Goal: Information Seeking & Learning: Find specific fact

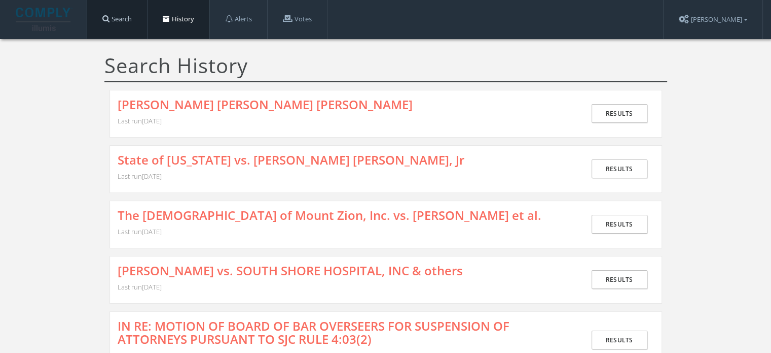
drag, startPoint x: 0, startPoint y: 0, endPoint x: 118, endPoint y: 16, distance: 118.8
click at [118, 16] on link "Search" at bounding box center [117, 19] width 60 height 39
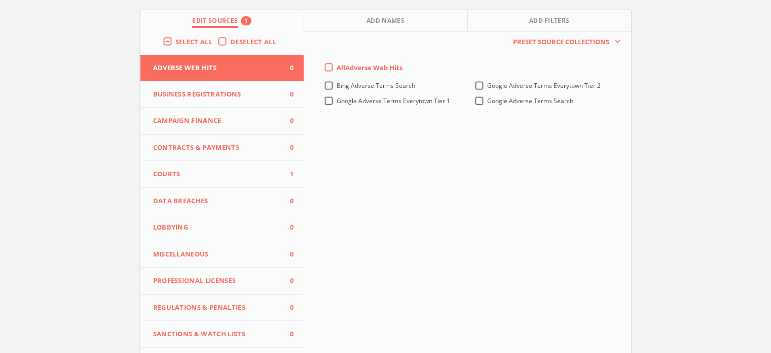
scroll to position [225, 0]
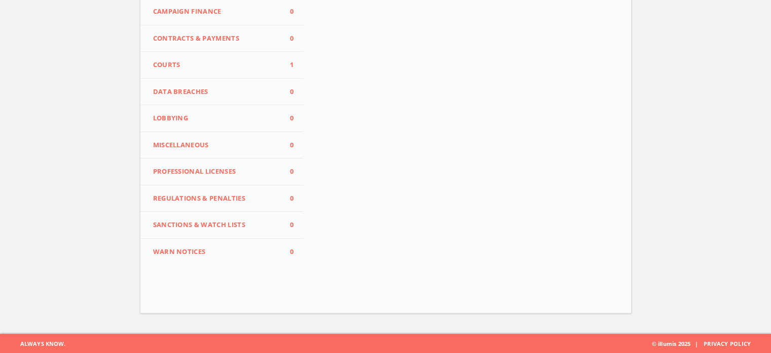
click at [200, 66] on span "Courts" at bounding box center [216, 65] width 126 height 10
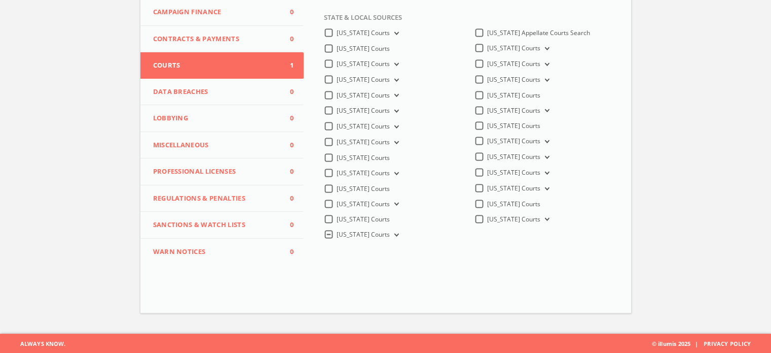
click at [347, 238] on span "[US_STATE] Courts" at bounding box center [363, 234] width 53 height 9
click at [0, 0] on Courts-all "[US_STATE] Courts" at bounding box center [0, 0] width 0 height 0
click at [545, 48] on icon at bounding box center [546, 49] width 4 height 3
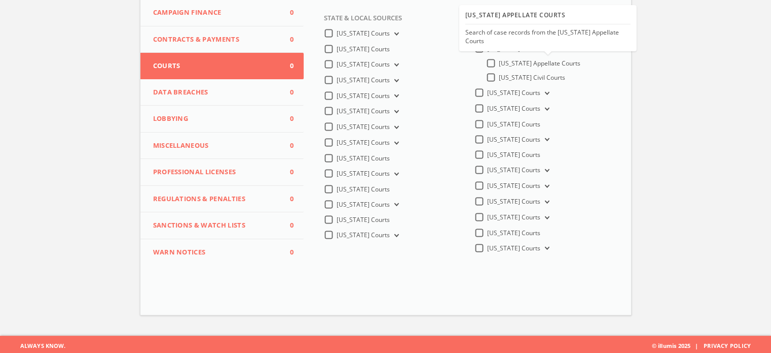
click at [547, 65] on span "[US_STATE] Appellate Courts" at bounding box center [540, 63] width 82 height 9
click at [0, 0] on input "[US_STATE] Appellate Courts" at bounding box center [0, 0] width 0 height 0
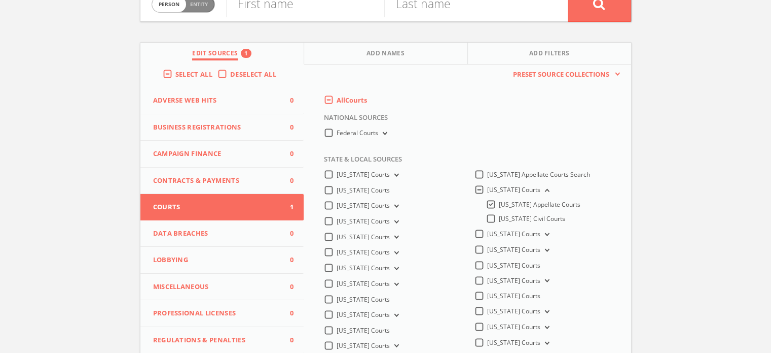
scroll to position [21, 0]
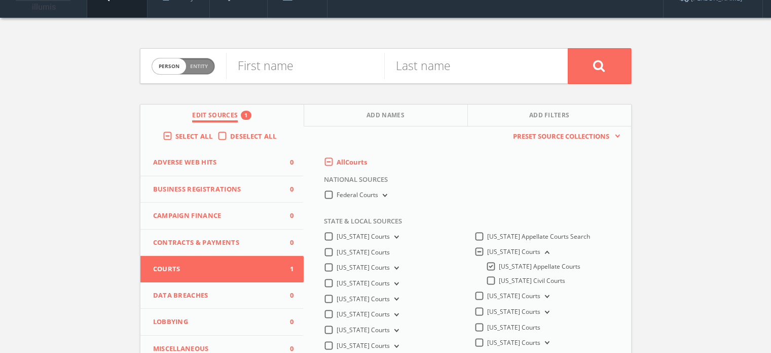
click at [192, 66] on span "Entity" at bounding box center [199, 66] width 18 height 8
checkbox input "true"
click at [286, 73] on input "text" at bounding box center [397, 66] width 342 height 26
paste input "[PERSON_NAME] Construction Inc., Appellant, vs. City of [PERSON_NAME], Responde…"
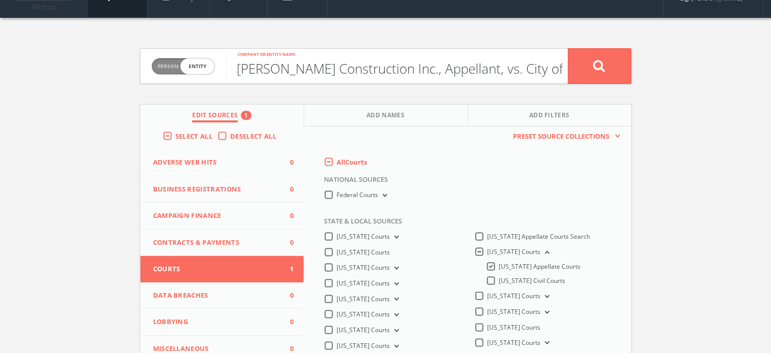
scroll to position [0, 81]
type input "[PERSON_NAME] Construction Inc., Appellant, vs. City of [PERSON_NAME], Responde…"
click at [593, 61] on icon at bounding box center [599, 65] width 12 height 13
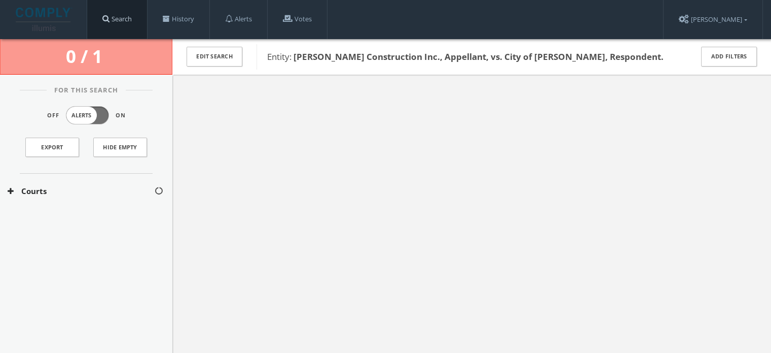
click at [129, 16] on link "Search" at bounding box center [117, 19] width 60 height 39
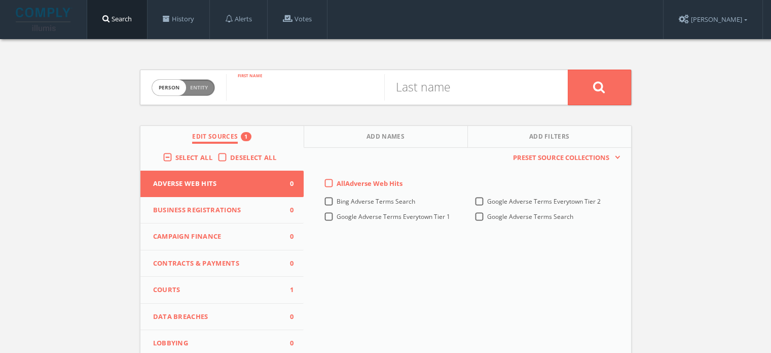
click at [270, 95] on input "text" at bounding box center [305, 87] width 158 height 26
paste input "[PERSON_NAME]"
type input "[PERSON_NAME]"
click at [434, 92] on input "text" at bounding box center [463, 87] width 158 height 26
type input "[PERSON_NAME]"
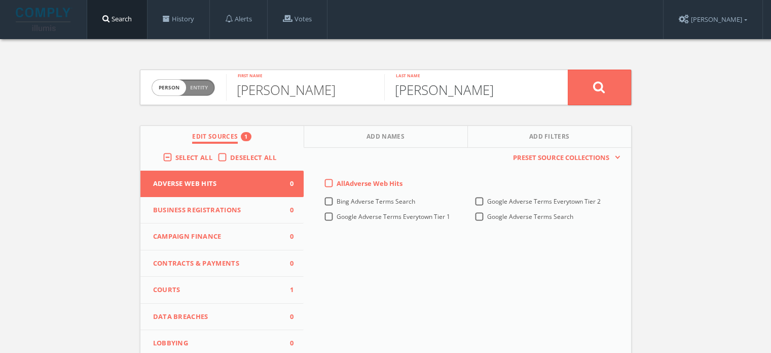
click at [568, 69] on button at bounding box center [599, 87] width 63 height 36
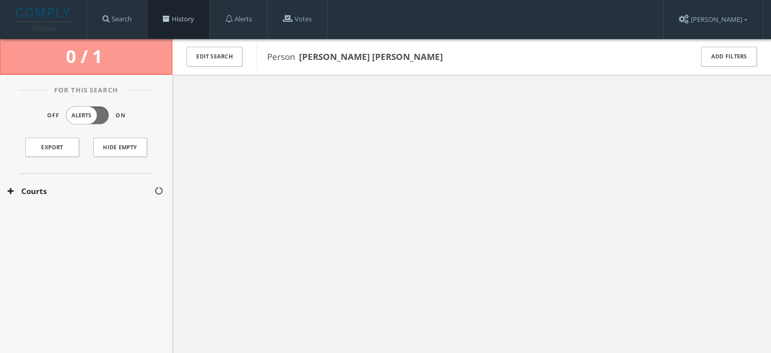
click at [176, 24] on link "History" at bounding box center [179, 19] width 62 height 39
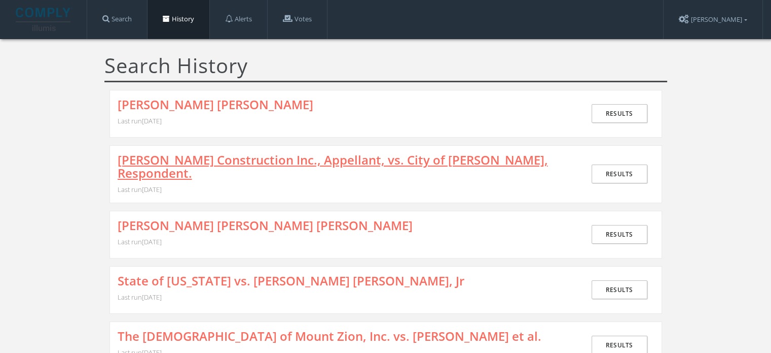
click at [203, 160] on link "[PERSON_NAME] Construction Inc., Appellant, vs. City of [PERSON_NAME], Responde…" at bounding box center [344, 166] width 453 height 27
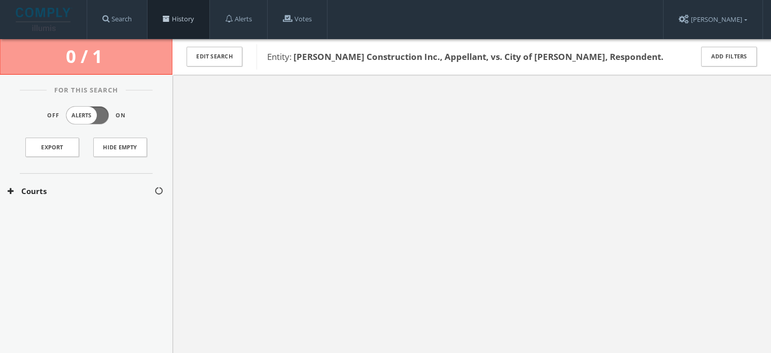
click at [170, 19] on span at bounding box center [166, 18] width 7 height 7
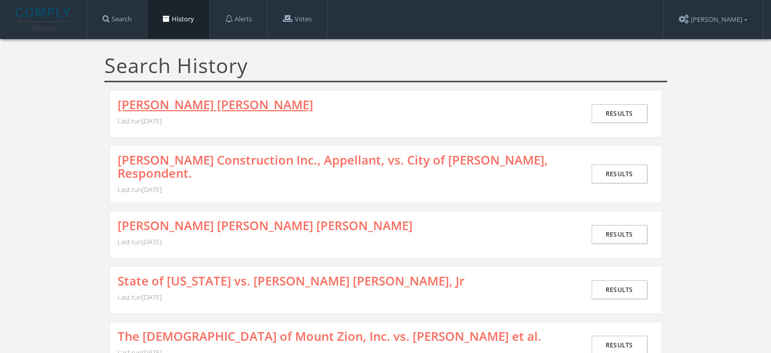
click at [218, 108] on link "[PERSON_NAME] [PERSON_NAME]" at bounding box center [216, 104] width 196 height 13
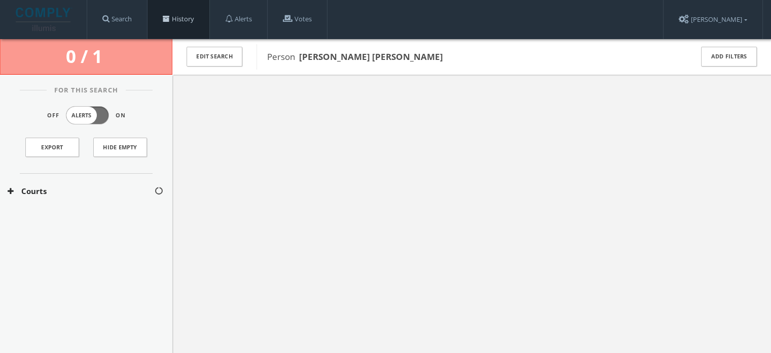
click at [189, 19] on link "History" at bounding box center [179, 19] width 62 height 39
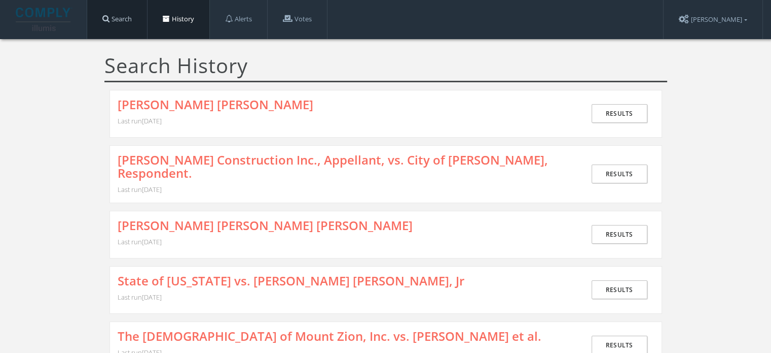
click at [121, 24] on link "Search" at bounding box center [117, 19] width 60 height 39
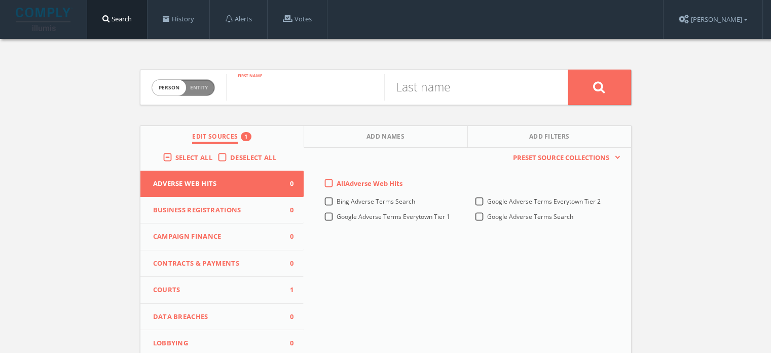
click at [252, 87] on input "text" at bounding box center [305, 87] width 158 height 26
type input "j"
type input "[PERSON_NAME]"
click at [405, 92] on input "S" at bounding box center [463, 87] width 158 height 26
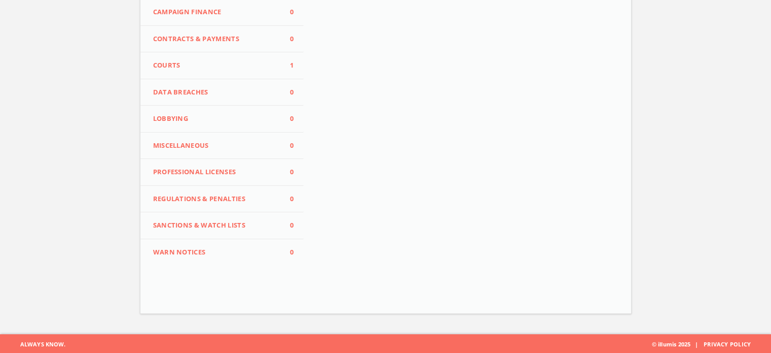
scroll to position [225, 0]
type input "[PERSON_NAME]"
click at [253, 60] on span "Courts" at bounding box center [216, 65] width 126 height 10
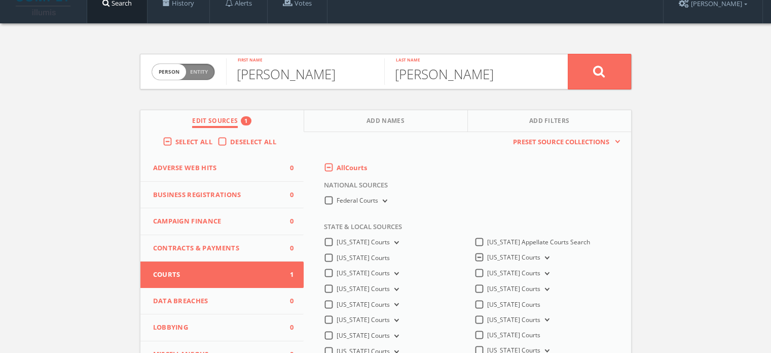
scroll to position [0, 0]
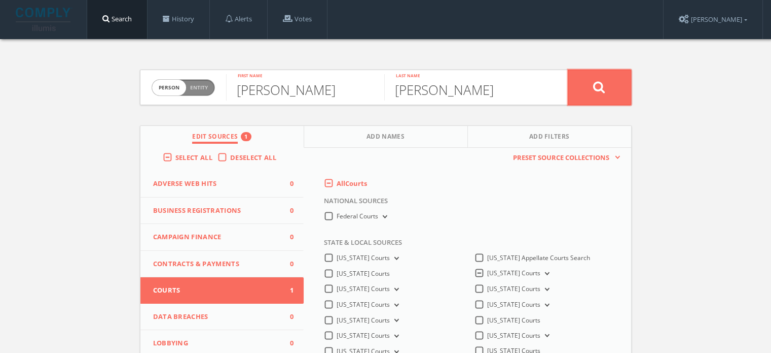
click at [580, 88] on button at bounding box center [599, 87] width 63 height 36
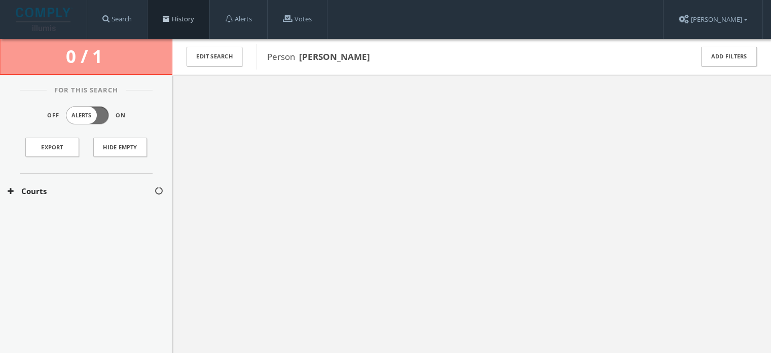
click at [179, 16] on link "History" at bounding box center [179, 19] width 62 height 39
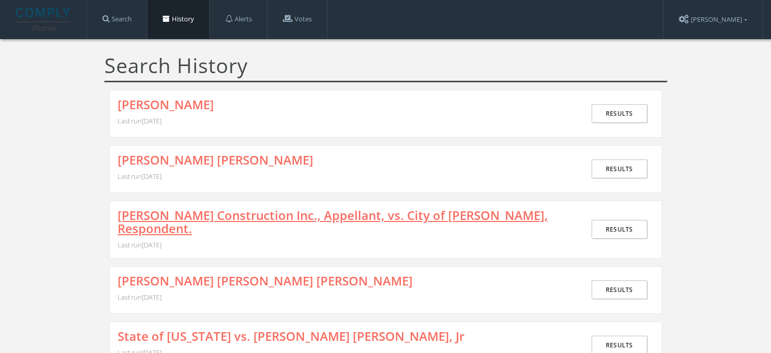
click at [226, 214] on link "[PERSON_NAME] Construction Inc., Appellant, vs. City of [PERSON_NAME], Responde…" at bounding box center [344, 221] width 453 height 27
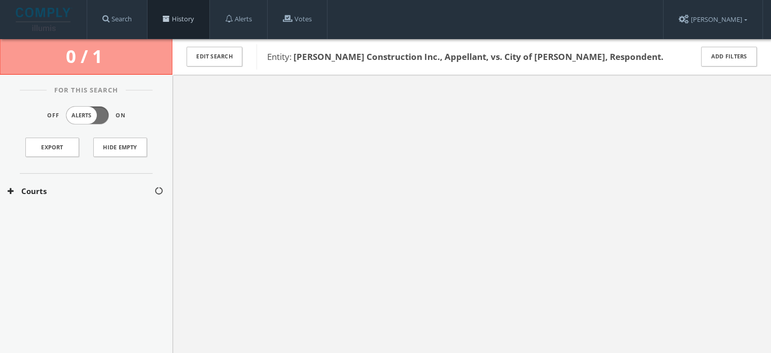
click at [187, 26] on link "History" at bounding box center [179, 19] width 62 height 39
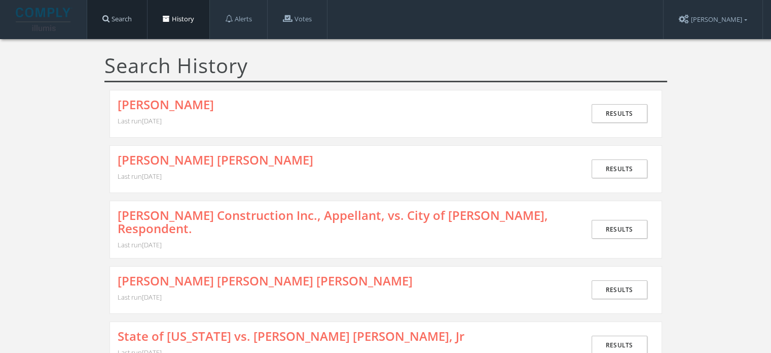
click at [125, 26] on link "Search" at bounding box center [117, 19] width 60 height 39
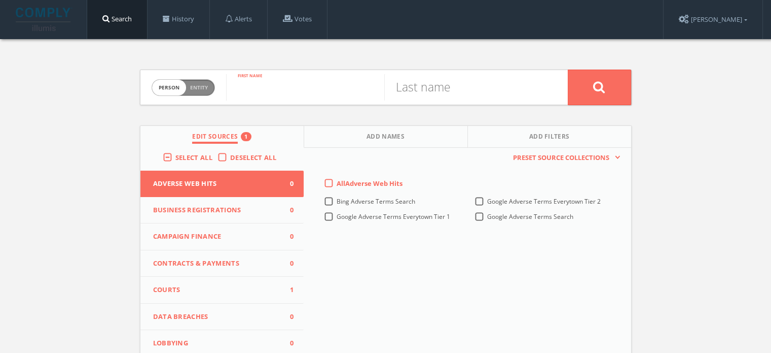
click at [241, 87] on input "text" at bounding box center [305, 87] width 158 height 26
type input "j"
type input "[PERSON_NAME]"
click at [433, 88] on input "S" at bounding box center [463, 87] width 158 height 26
type input "[PERSON_NAME]"
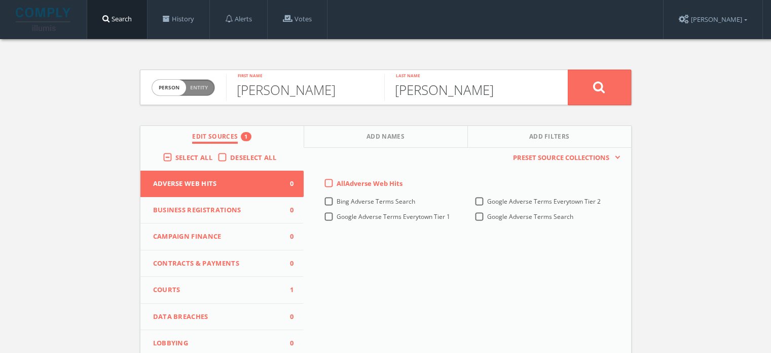
click at [568, 69] on button at bounding box center [599, 87] width 63 height 36
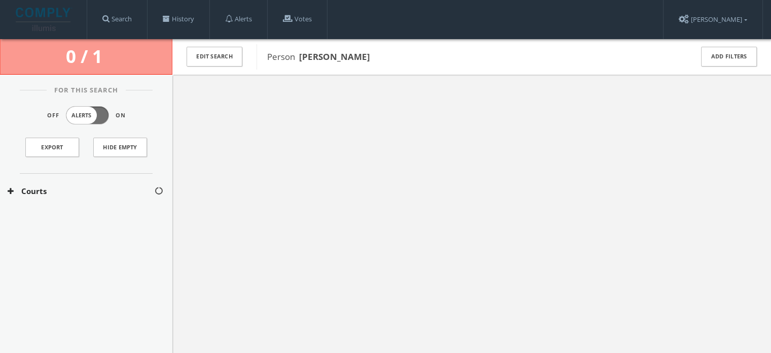
click at [57, 188] on button "Courts" at bounding box center [81, 191] width 147 height 12
click at [43, 216] on button "[US_STATE] Courts" at bounding box center [82, 221] width 148 height 10
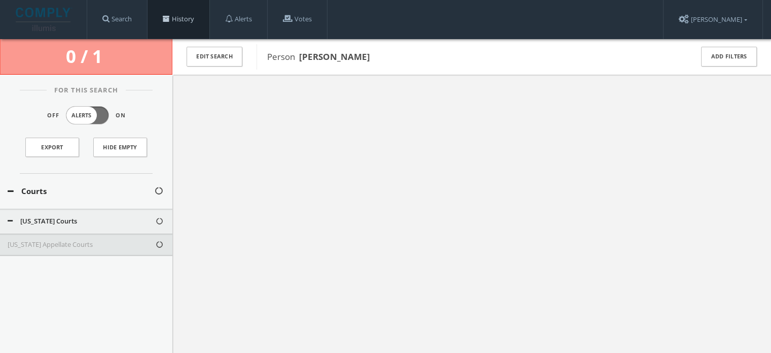
click at [161, 12] on link "History" at bounding box center [179, 19] width 62 height 39
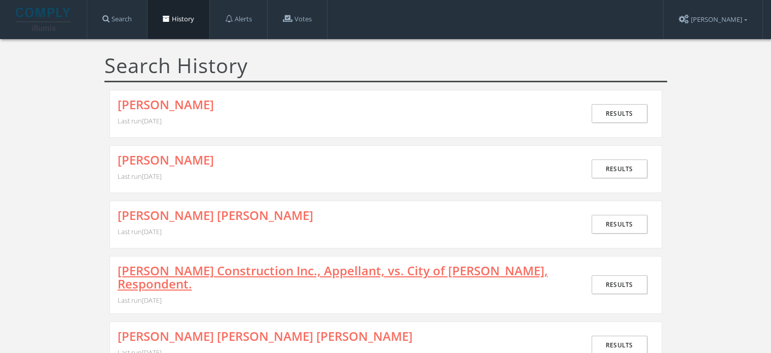
click at [179, 265] on link "[PERSON_NAME] Construction Inc., Appellant, vs. City of [PERSON_NAME], Responde…" at bounding box center [344, 277] width 453 height 27
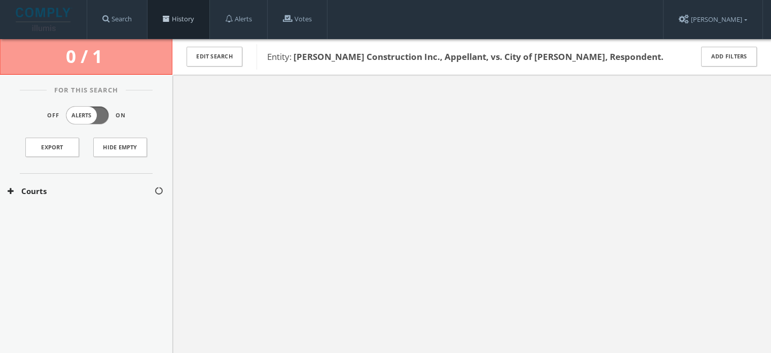
click at [174, 24] on link "History" at bounding box center [179, 19] width 62 height 39
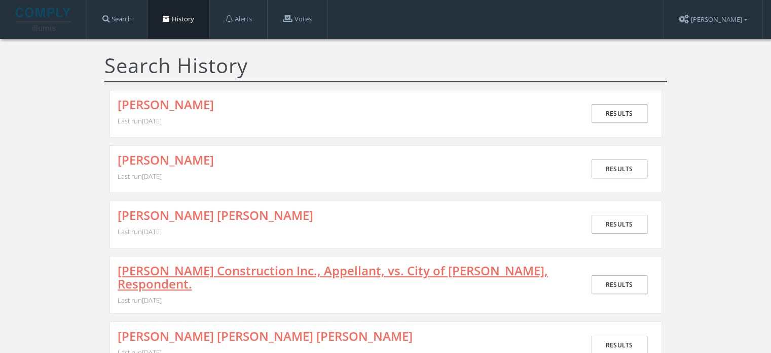
click at [162, 274] on link "[PERSON_NAME] Construction Inc., Appellant, vs. City of [PERSON_NAME], Responde…" at bounding box center [344, 277] width 453 height 27
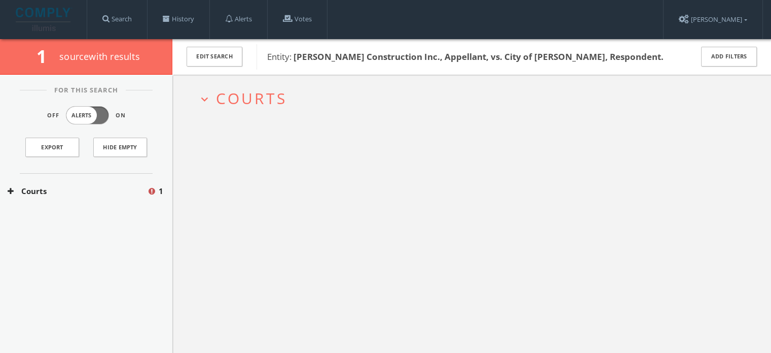
click at [97, 193] on button "Courts" at bounding box center [77, 191] width 139 height 12
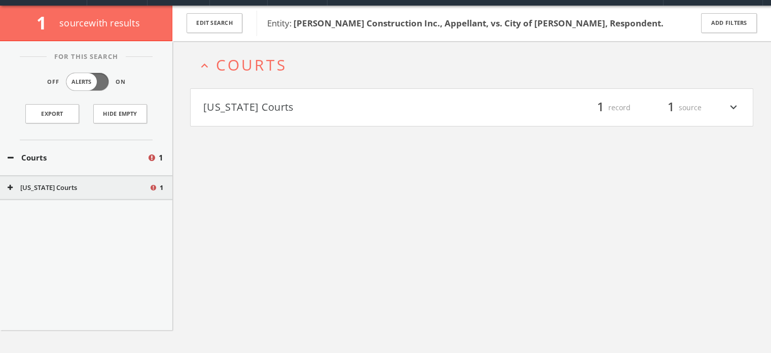
click at [230, 131] on div "expand_less Courts [US_STATE] Courts filter_list 1 record 1 source expand_more" at bounding box center [471, 217] width 599 height 353
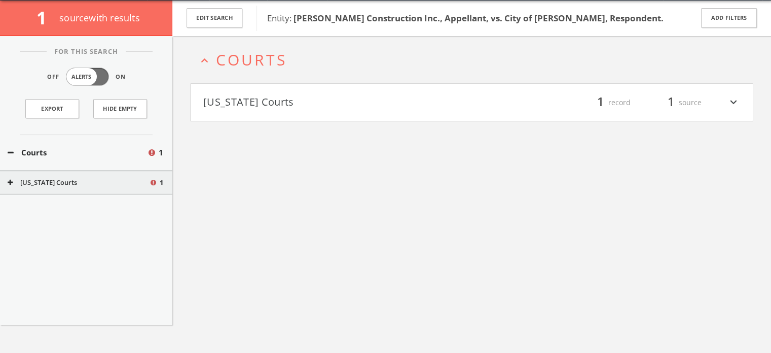
click at [245, 105] on button "[US_STATE] Courts" at bounding box center [337, 102] width 269 height 17
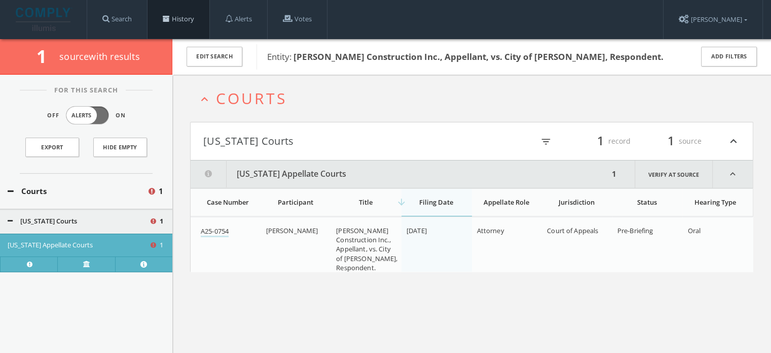
click at [172, 17] on link "History" at bounding box center [179, 19] width 62 height 39
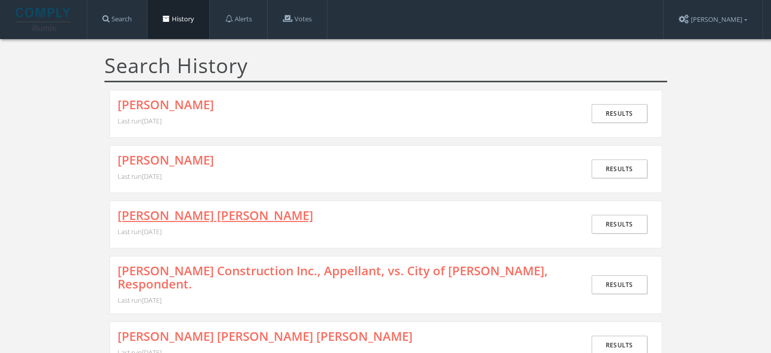
click at [184, 210] on link "[PERSON_NAME] [PERSON_NAME]" at bounding box center [216, 214] width 196 height 13
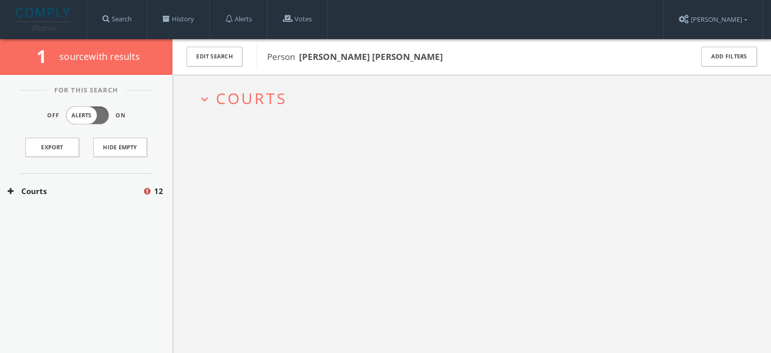
click at [228, 108] on h2 "expand_more Courts" at bounding box center [472, 98] width 564 height 47
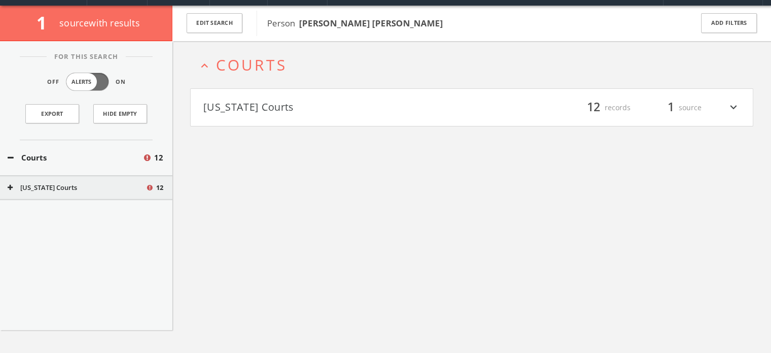
click at [236, 111] on button "[US_STATE] Courts" at bounding box center [337, 107] width 269 height 17
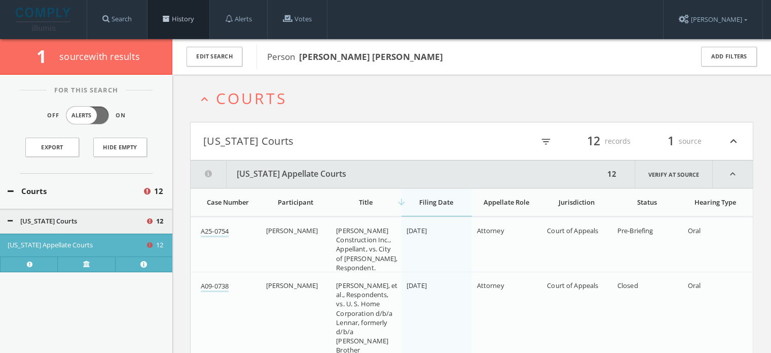
click at [179, 15] on link "History" at bounding box center [179, 19] width 62 height 39
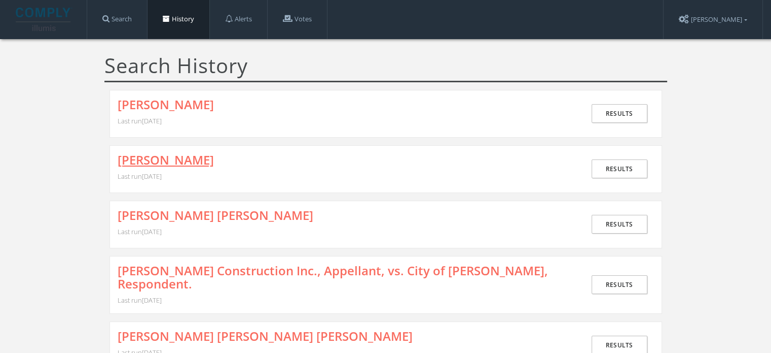
click at [192, 155] on link "[PERSON_NAME]" at bounding box center [166, 159] width 96 height 13
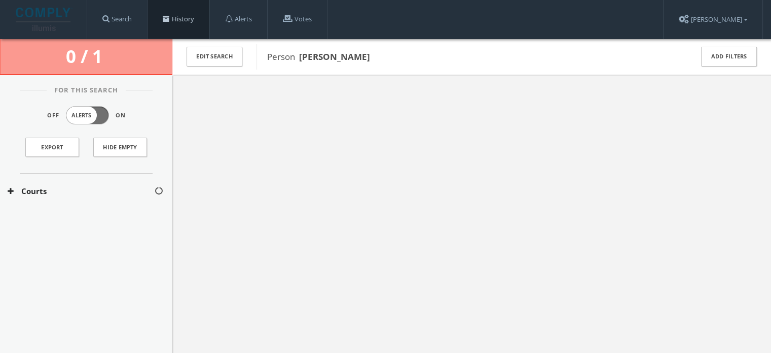
click at [179, 19] on link "History" at bounding box center [179, 19] width 62 height 39
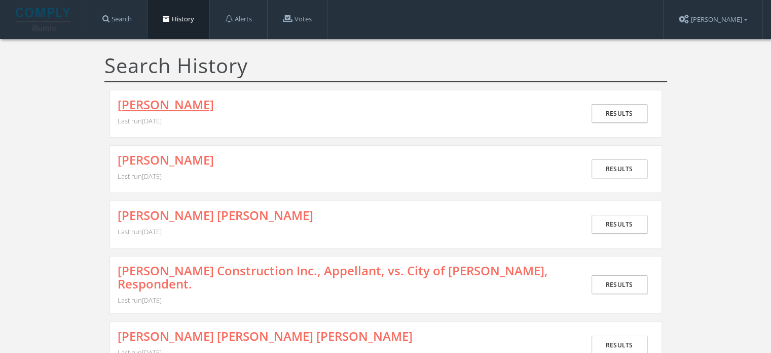
click at [201, 108] on link "[PERSON_NAME]" at bounding box center [166, 104] width 96 height 13
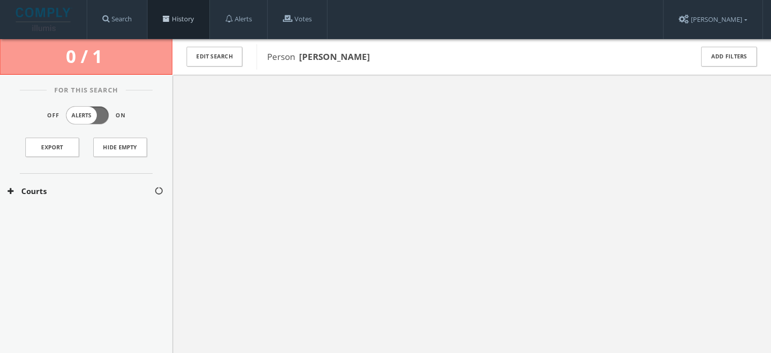
click at [175, 21] on link "History" at bounding box center [179, 19] width 62 height 39
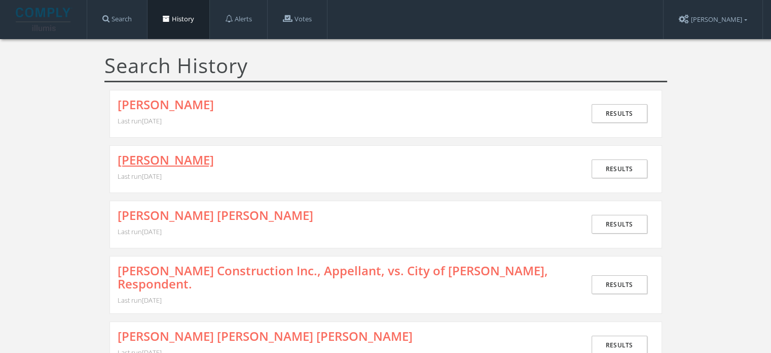
click at [214, 155] on link "[PERSON_NAME]" at bounding box center [166, 159] width 96 height 13
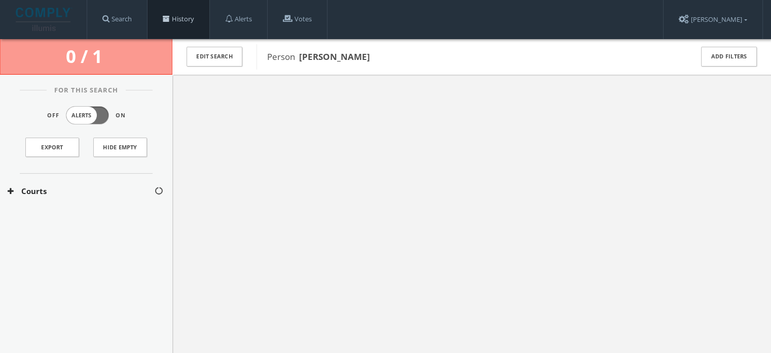
click at [182, 18] on link "History" at bounding box center [179, 19] width 62 height 39
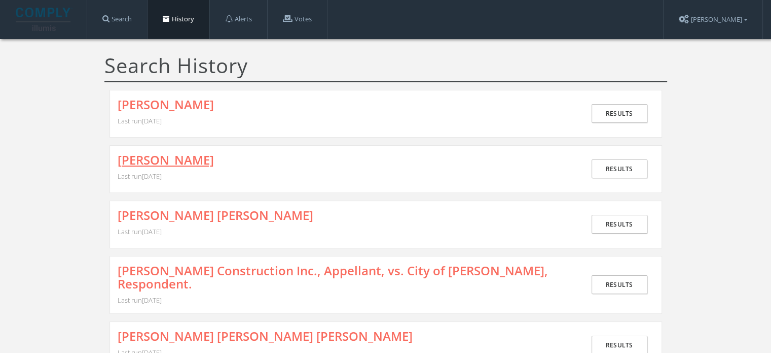
click at [179, 158] on link "[PERSON_NAME]" at bounding box center [166, 159] width 96 height 13
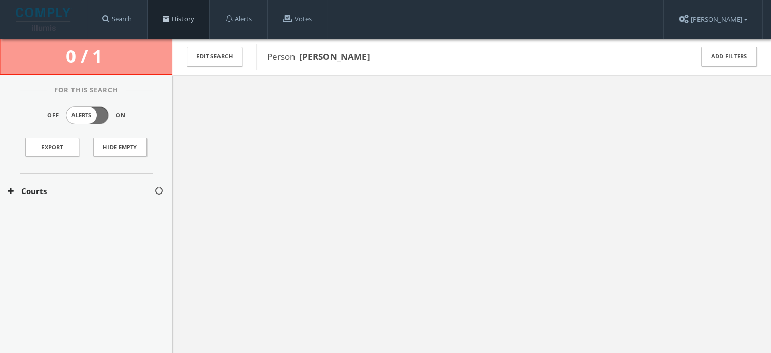
click at [168, 18] on span at bounding box center [166, 18] width 7 height 7
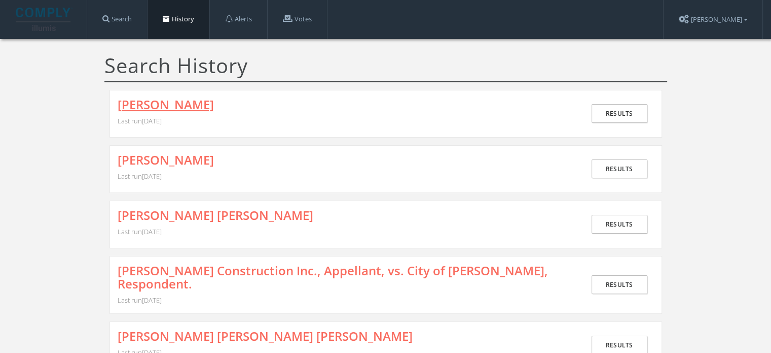
click at [205, 98] on link "[PERSON_NAME]" at bounding box center [166, 104] width 96 height 13
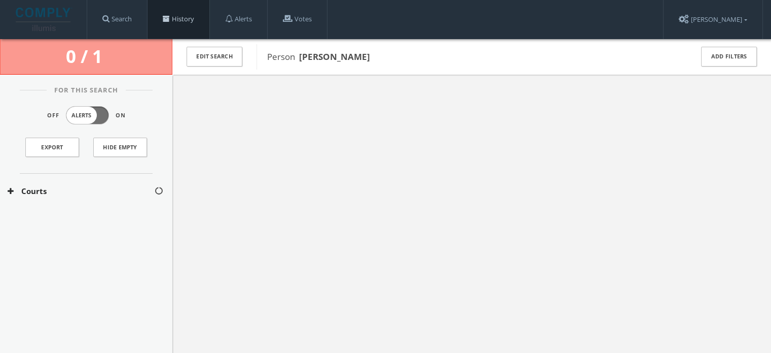
click at [184, 27] on link "History" at bounding box center [179, 19] width 62 height 39
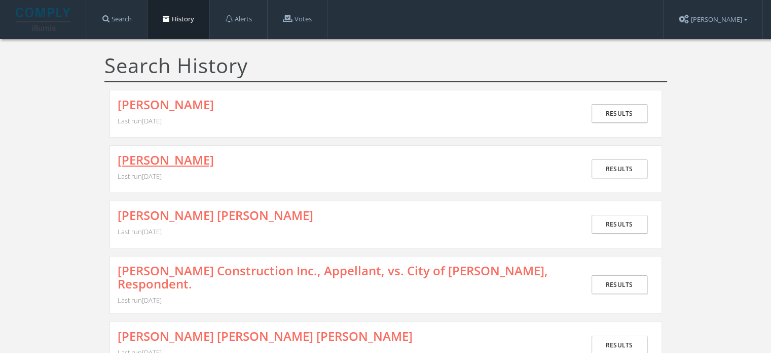
click at [210, 160] on link "[PERSON_NAME]" at bounding box center [166, 159] width 96 height 13
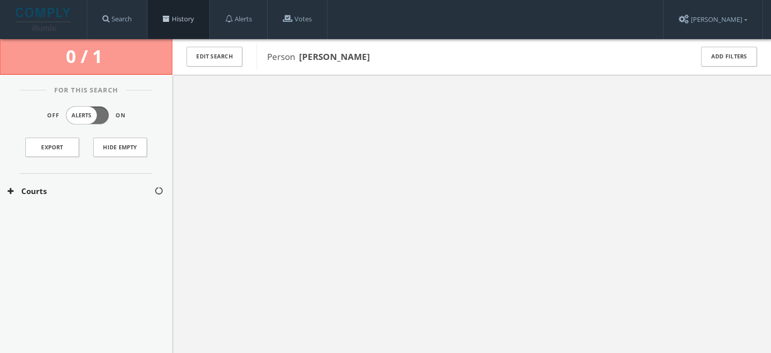
click at [165, 20] on span at bounding box center [166, 18] width 7 height 7
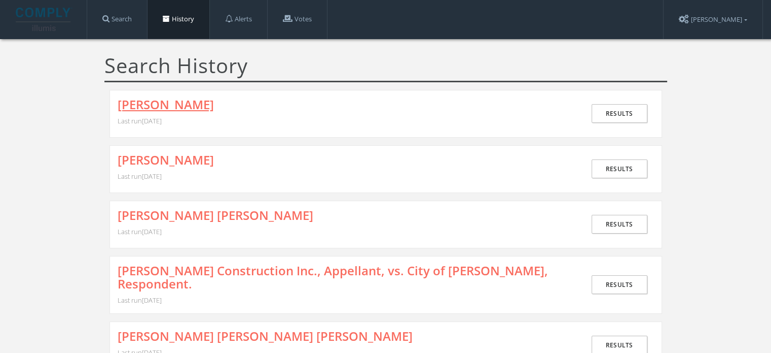
click at [207, 107] on link "[PERSON_NAME]" at bounding box center [166, 104] width 96 height 13
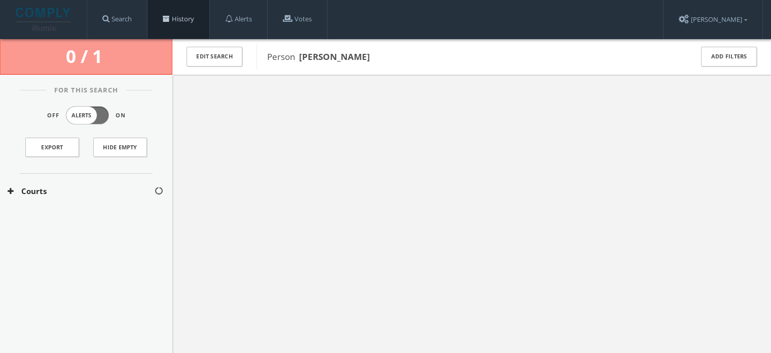
click at [182, 15] on link "History" at bounding box center [179, 19] width 62 height 39
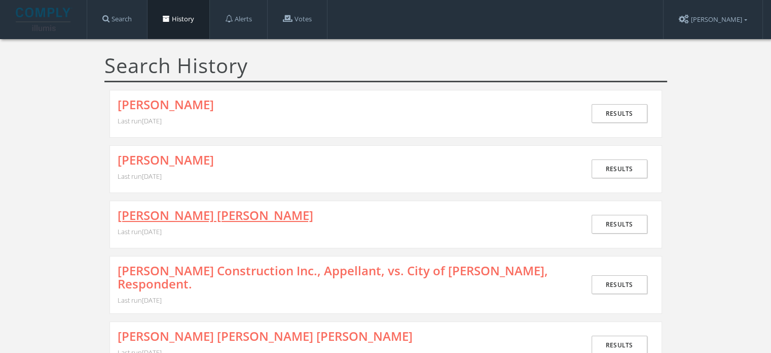
click at [201, 208] on link "[PERSON_NAME] [PERSON_NAME]" at bounding box center [216, 214] width 196 height 13
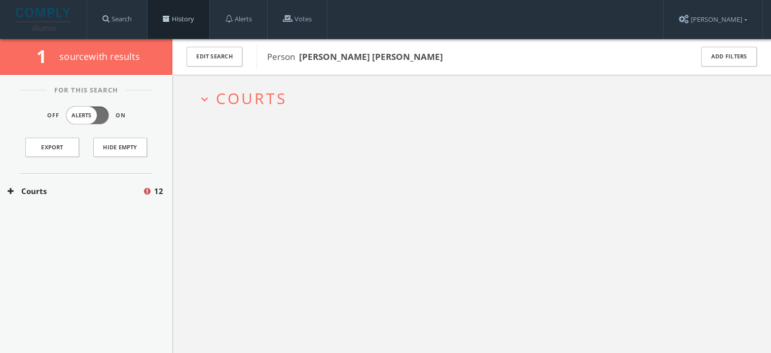
click at [182, 17] on link "History" at bounding box center [179, 19] width 62 height 39
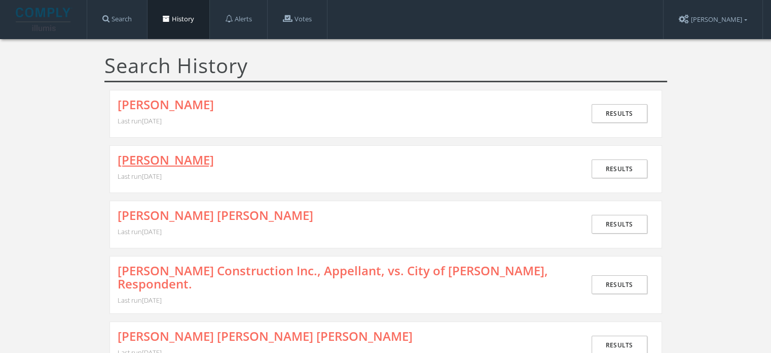
click at [190, 154] on link "[PERSON_NAME]" at bounding box center [166, 159] width 96 height 13
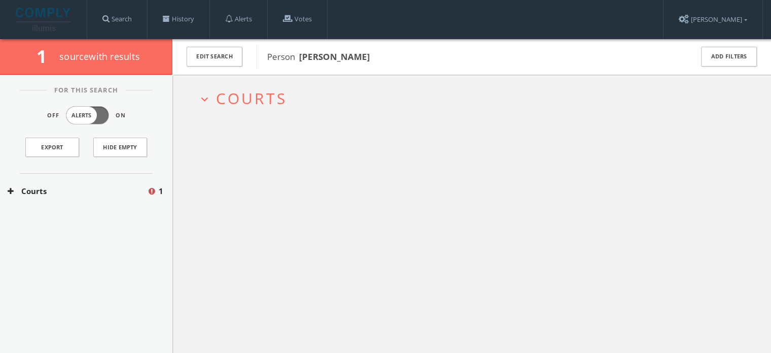
click at [217, 97] on span "Courts" at bounding box center [251, 98] width 71 height 21
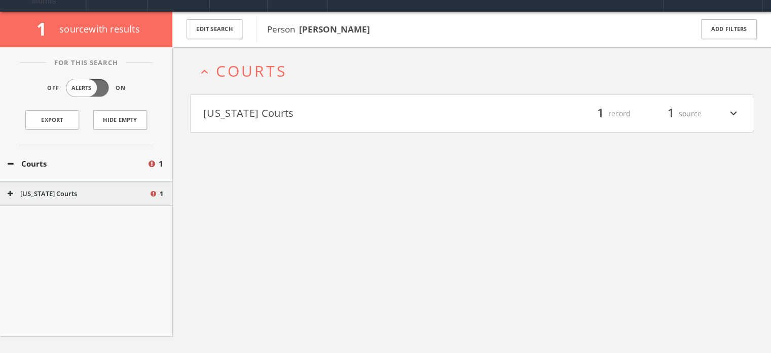
click at [235, 117] on button "[US_STATE] Courts" at bounding box center [337, 113] width 269 height 17
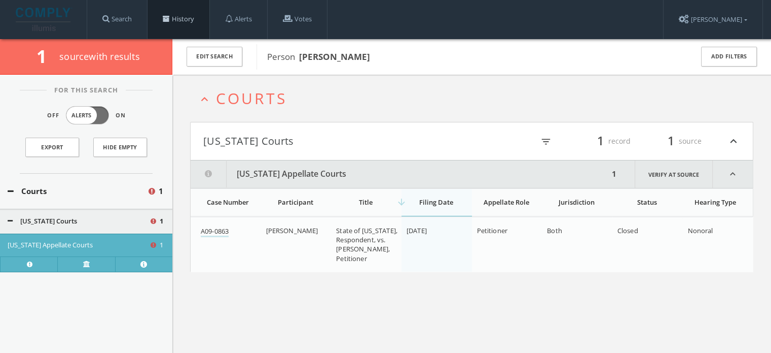
click at [195, 20] on link "History" at bounding box center [179, 19] width 62 height 39
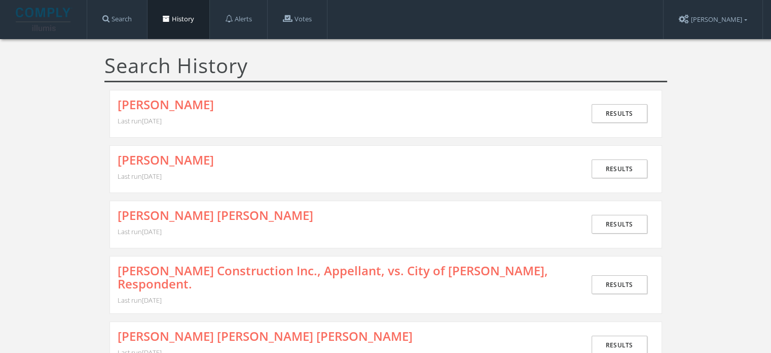
click at [215, 96] on div "[PERSON_NAME] Last run [DATE] Results" at bounding box center [386, 114] width 553 height 48
click at [211, 101] on link "[PERSON_NAME]" at bounding box center [166, 104] width 96 height 13
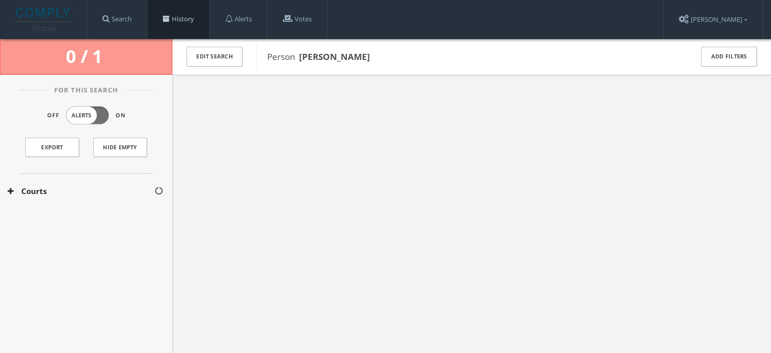
click at [190, 26] on link "History" at bounding box center [179, 19] width 62 height 39
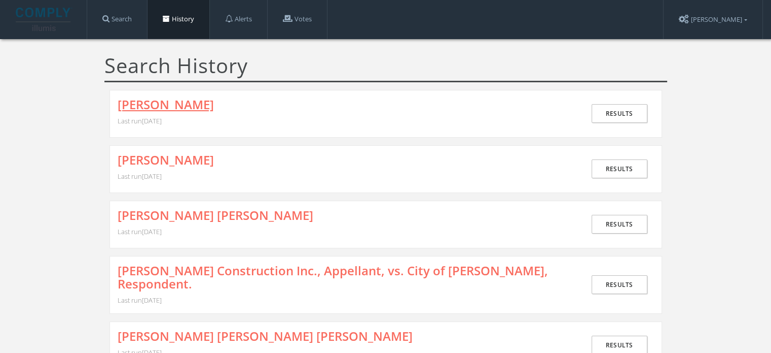
click at [192, 101] on link "[PERSON_NAME]" at bounding box center [166, 104] width 96 height 13
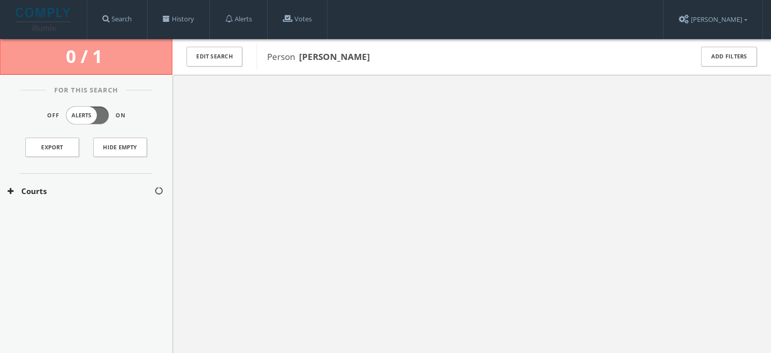
click at [118, 186] on button "Courts" at bounding box center [81, 191] width 147 height 12
click at [115, 220] on button "[US_STATE] Courts" at bounding box center [82, 221] width 148 height 10
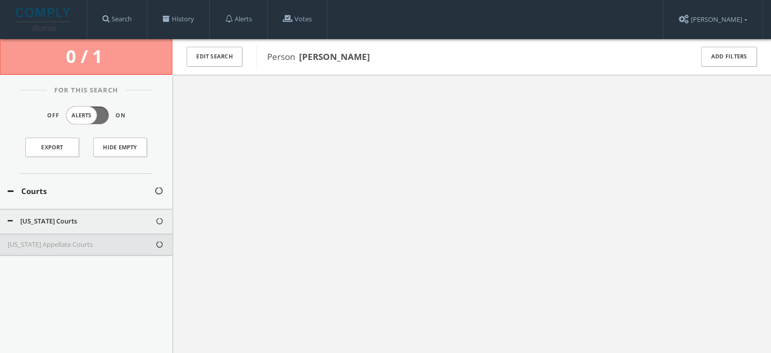
click at [78, 241] on button "[US_STATE] Appellate Courts" at bounding box center [82, 244] width 148 height 10
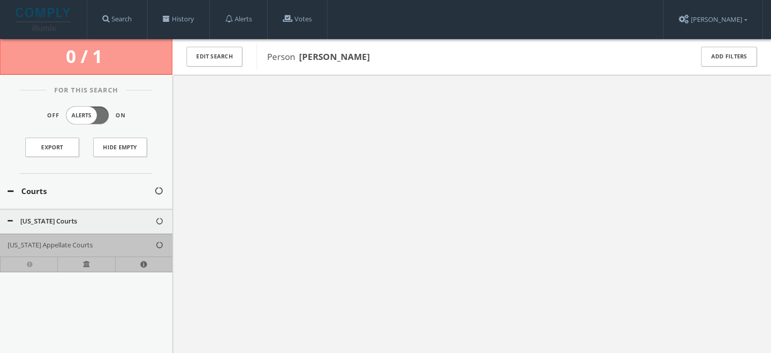
click at [299, 52] on b "[PERSON_NAME]" at bounding box center [334, 57] width 71 height 12
click at [181, 23] on link "History" at bounding box center [179, 19] width 62 height 39
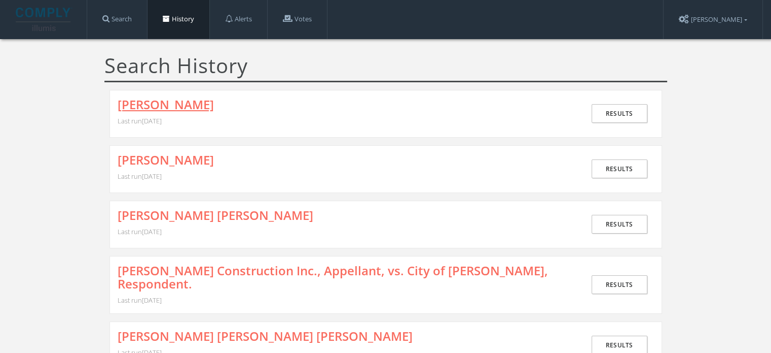
click at [214, 109] on link "[PERSON_NAME]" at bounding box center [166, 104] width 96 height 13
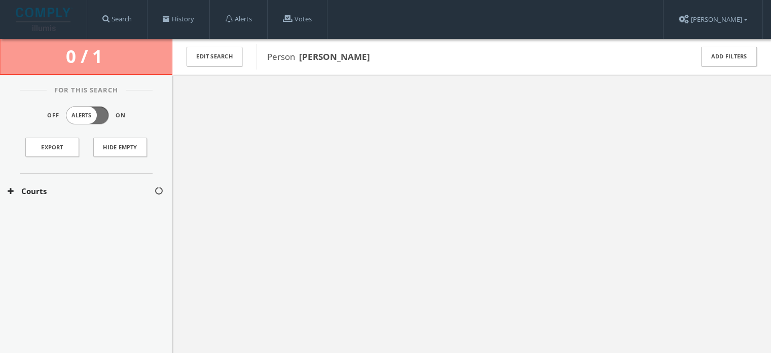
click at [292, 142] on div at bounding box center [471, 251] width 599 height 353
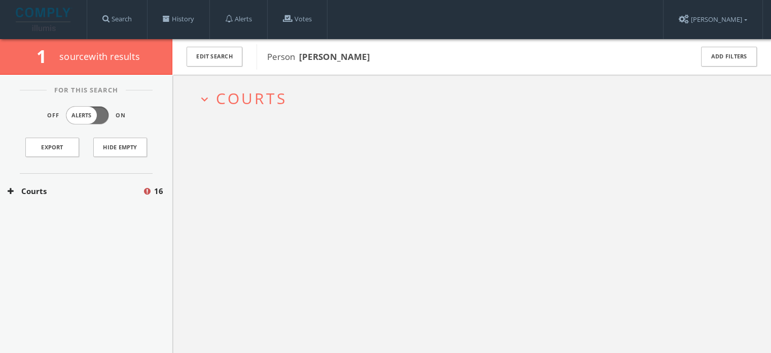
click at [278, 107] on span "Courts" at bounding box center [251, 98] width 71 height 21
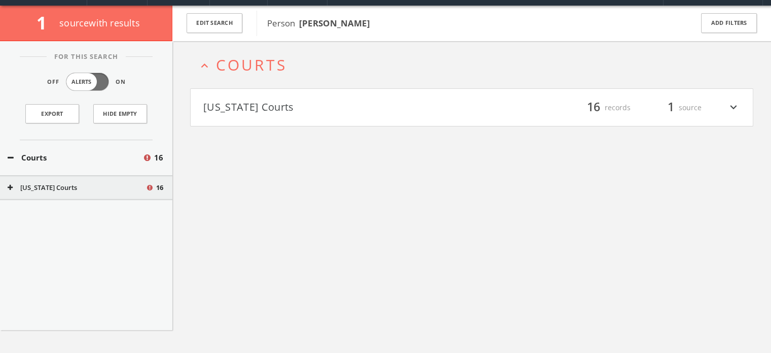
click at [286, 107] on button "[US_STATE] Courts" at bounding box center [337, 107] width 269 height 17
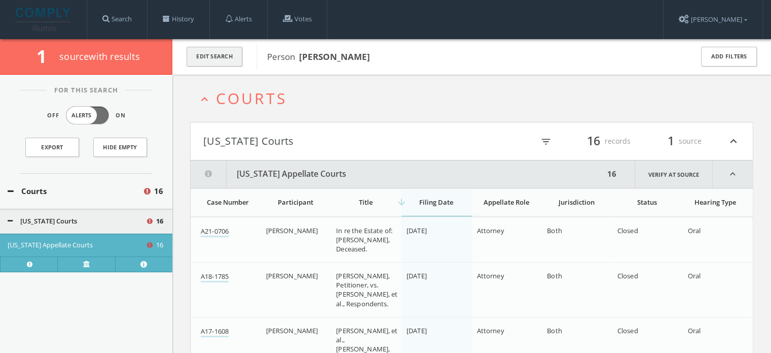
click at [222, 58] on button "Edit Search" at bounding box center [215, 57] width 56 height 20
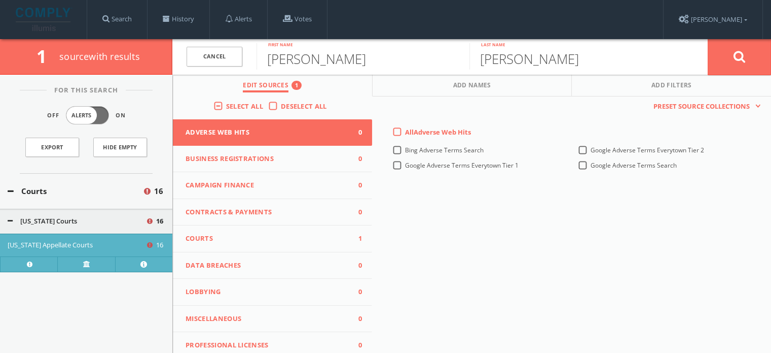
click at [276, 235] on span "Courts" at bounding box center [266, 238] width 161 height 10
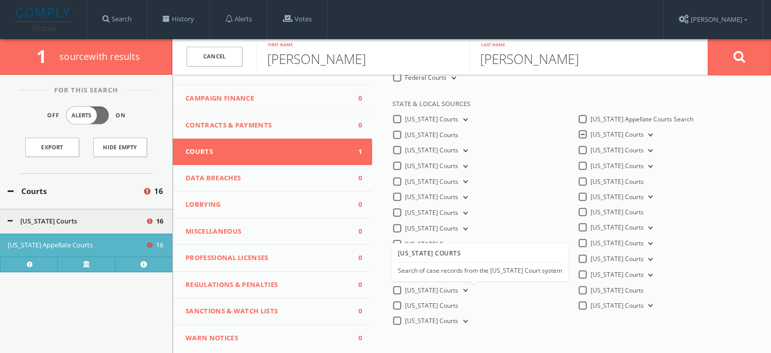
scroll to position [69, 0]
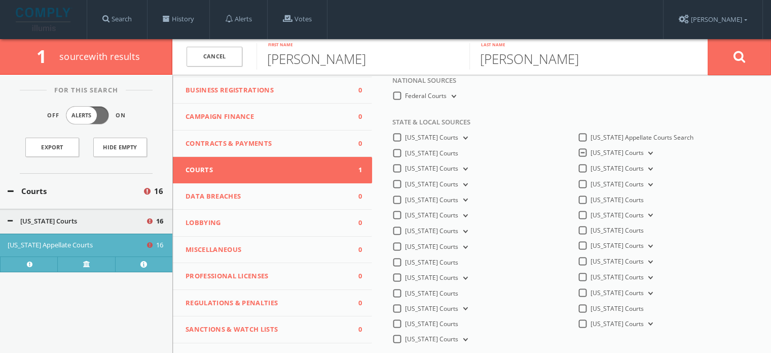
click at [644, 156] on button "[US_STATE] Courts" at bounding box center [649, 153] width 11 height 9
click at [731, 53] on button at bounding box center [739, 57] width 63 height 37
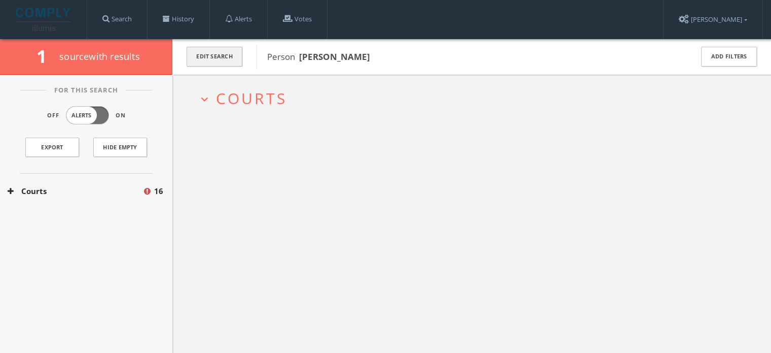
click at [205, 60] on button "Edit Search" at bounding box center [215, 57] width 56 height 20
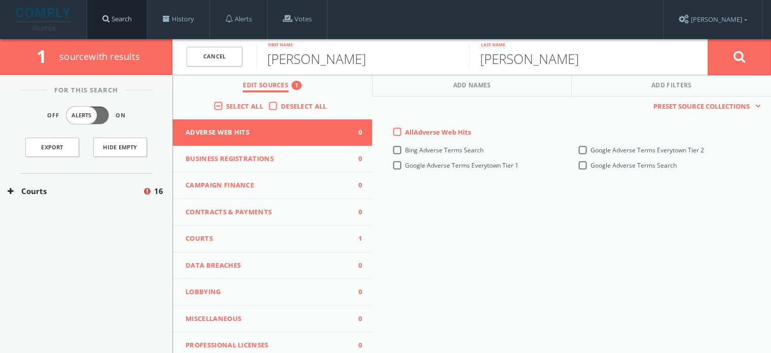
click at [128, 20] on link "Search" at bounding box center [117, 19] width 60 height 39
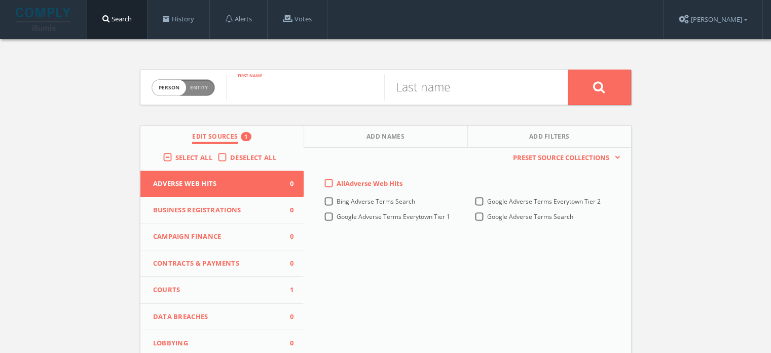
click at [327, 98] on input "text" at bounding box center [305, 87] width 158 height 26
type input "J"
click at [199, 88] on span "Entity" at bounding box center [199, 88] width 18 height 8
checkbox input "true"
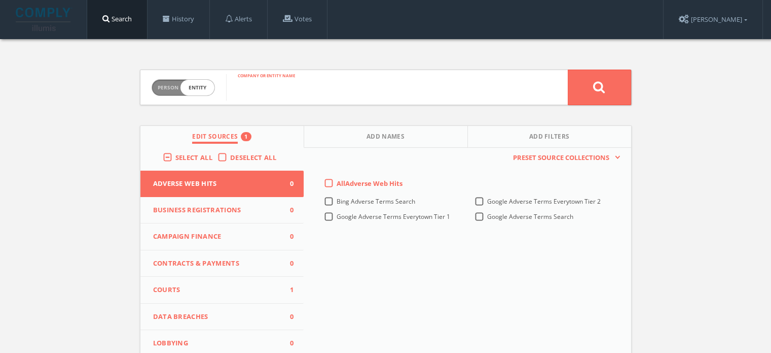
click at [274, 86] on input "text" at bounding box center [397, 87] width 342 height 26
type input "[PERSON_NAME]"
click at [568, 69] on button at bounding box center [599, 87] width 63 height 36
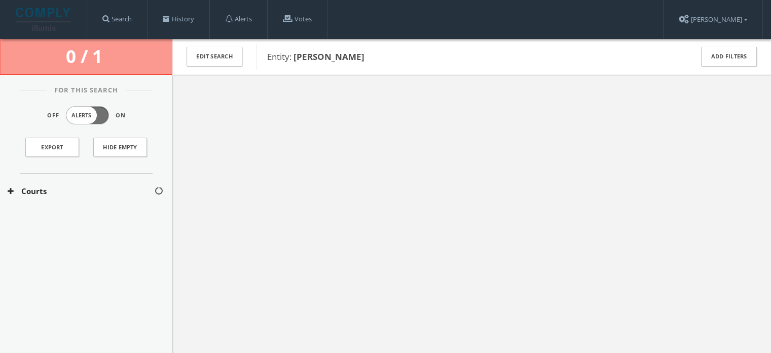
click at [82, 192] on button "Courts" at bounding box center [81, 191] width 147 height 12
click at [67, 213] on div "[US_STATE] Courts" at bounding box center [86, 220] width 172 height 25
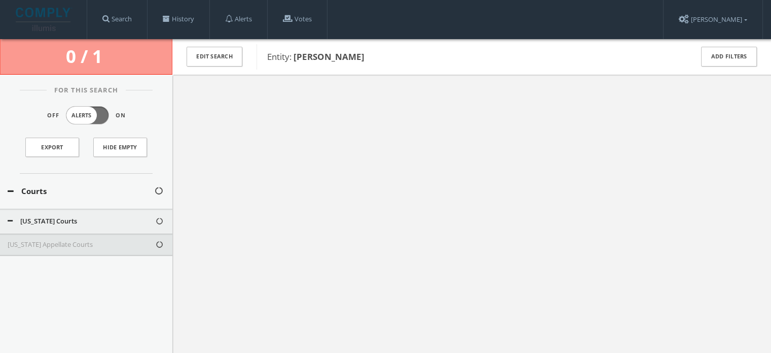
click at [258, 228] on div at bounding box center [471, 251] width 599 height 353
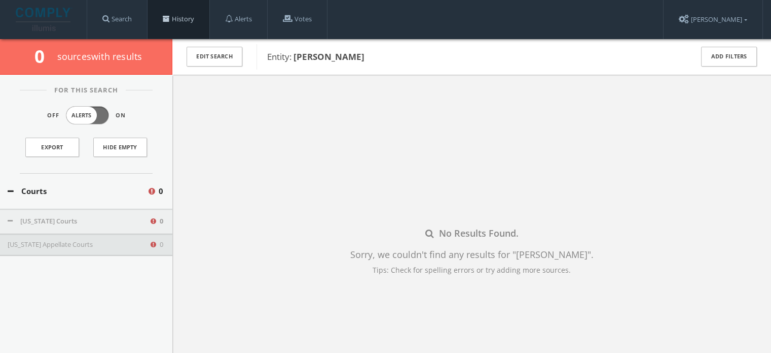
click at [180, 18] on link "History" at bounding box center [179, 19] width 62 height 39
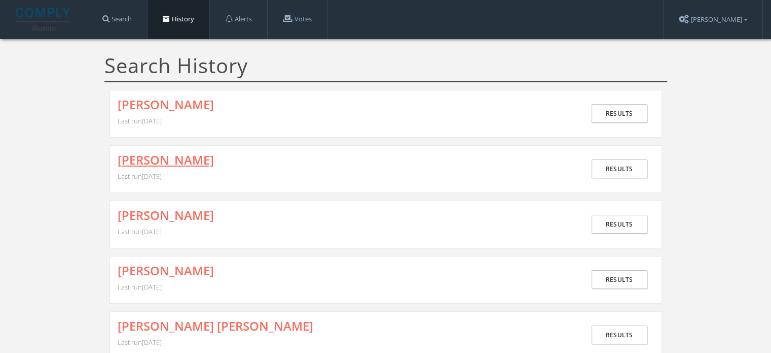
click at [179, 161] on link "[PERSON_NAME]" at bounding box center [166, 159] width 96 height 13
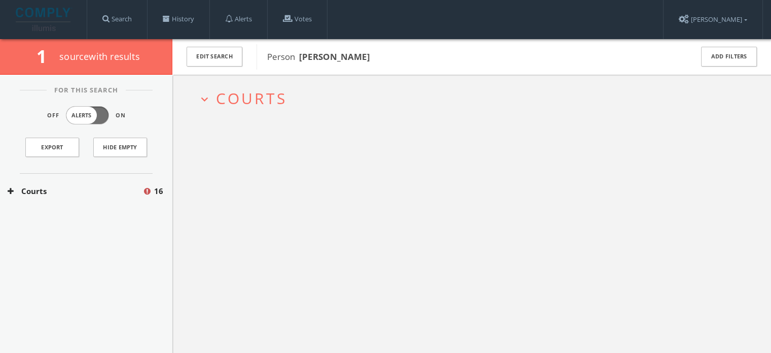
click at [216, 88] on h2 "expand_more Courts" at bounding box center [472, 98] width 564 height 47
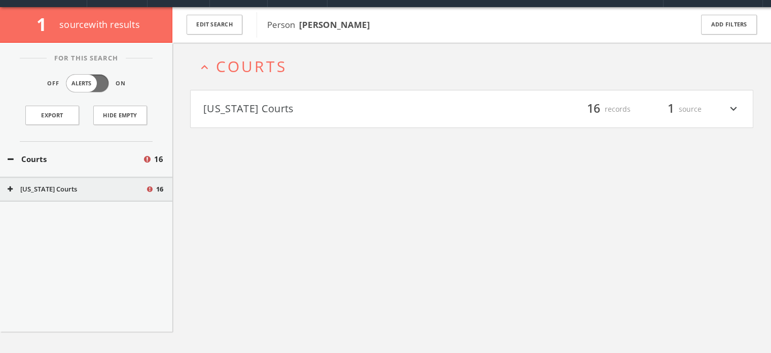
click at [245, 113] on button "[US_STATE] Courts" at bounding box center [337, 108] width 269 height 17
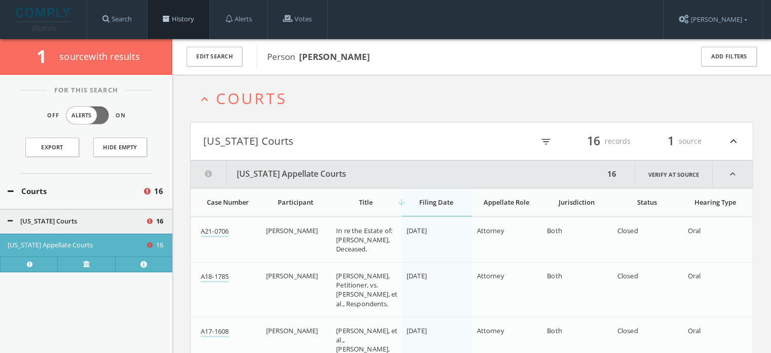
click at [193, 18] on link "History" at bounding box center [179, 19] width 62 height 39
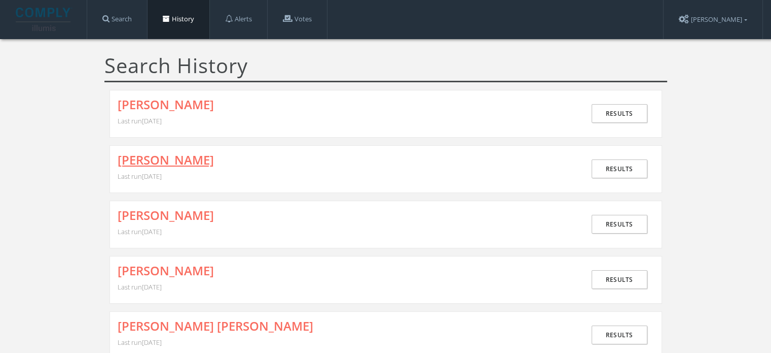
click at [210, 153] on link "[PERSON_NAME]" at bounding box center [166, 159] width 96 height 13
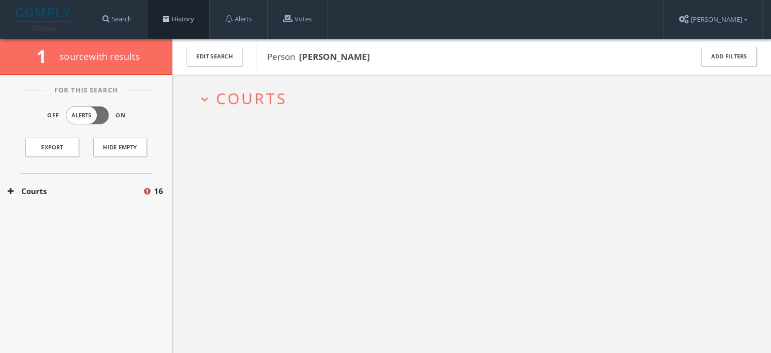
click at [190, 21] on link "History" at bounding box center [179, 19] width 62 height 39
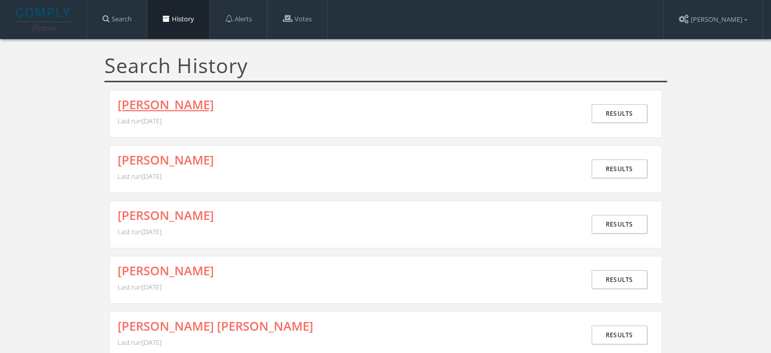
click at [197, 101] on link "[PERSON_NAME]" at bounding box center [166, 104] width 96 height 13
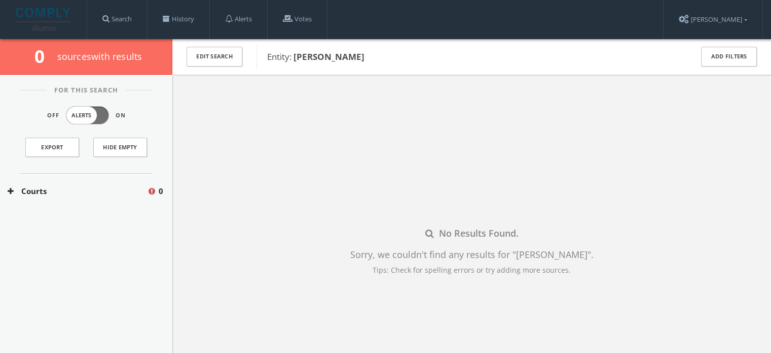
click at [50, 186] on button "Courts" at bounding box center [77, 191] width 139 height 12
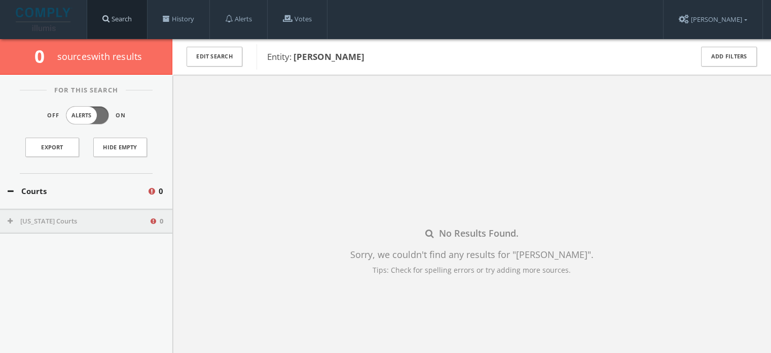
click at [120, 18] on link "Search" at bounding box center [117, 19] width 60 height 39
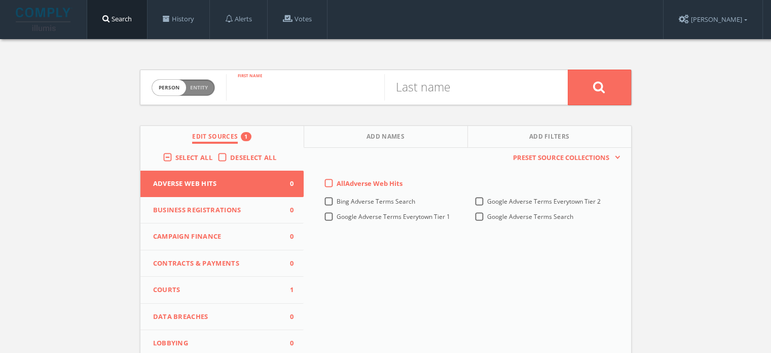
click at [270, 90] on input "text" at bounding box center [305, 87] width 158 height 26
paste input "[PERSON_NAME]"
type input "[PERSON_NAME]"
click at [426, 88] on input "text" at bounding box center [463, 87] width 158 height 26
type input "[PERSON_NAME]"
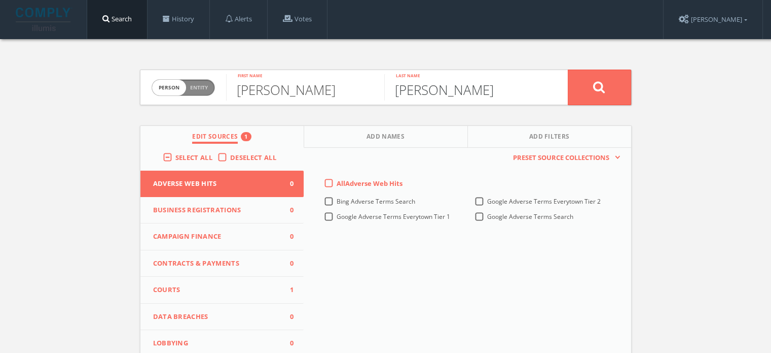
click at [568, 69] on button at bounding box center [599, 87] width 63 height 36
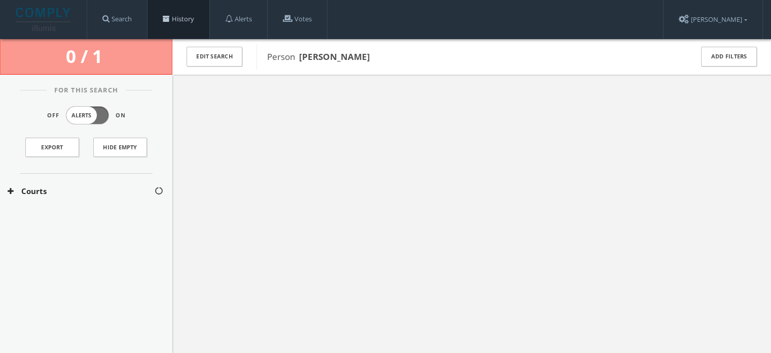
click at [193, 17] on link "History" at bounding box center [179, 19] width 62 height 39
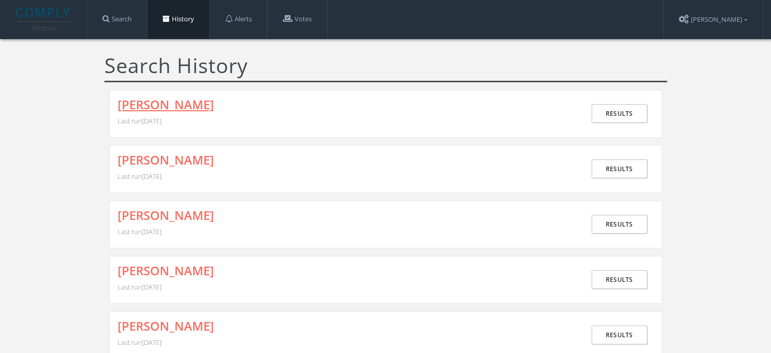
click at [178, 109] on link "[PERSON_NAME]" at bounding box center [166, 104] width 96 height 13
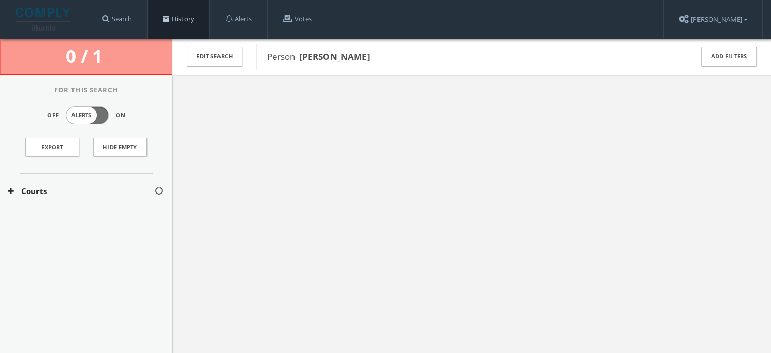
click at [180, 21] on link "History" at bounding box center [179, 19] width 62 height 39
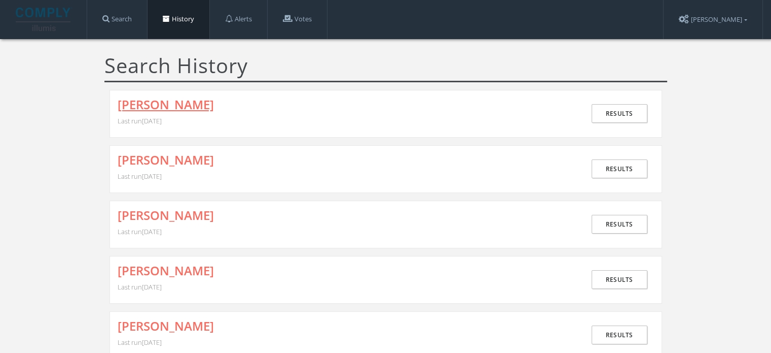
click at [167, 108] on link "[PERSON_NAME]" at bounding box center [166, 104] width 96 height 13
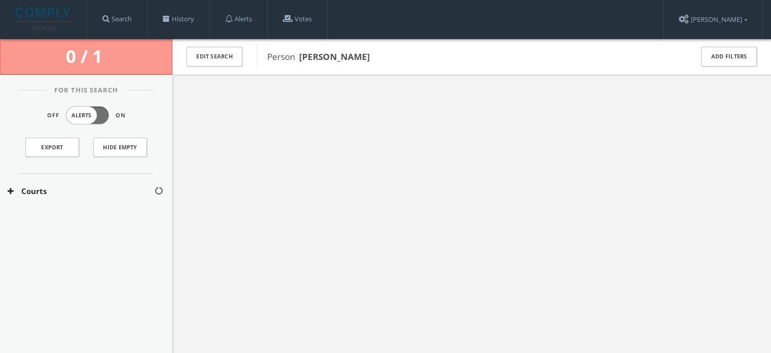
click at [101, 190] on button "Courts" at bounding box center [81, 191] width 147 height 12
click at [81, 217] on button "[US_STATE] Courts" at bounding box center [82, 221] width 148 height 10
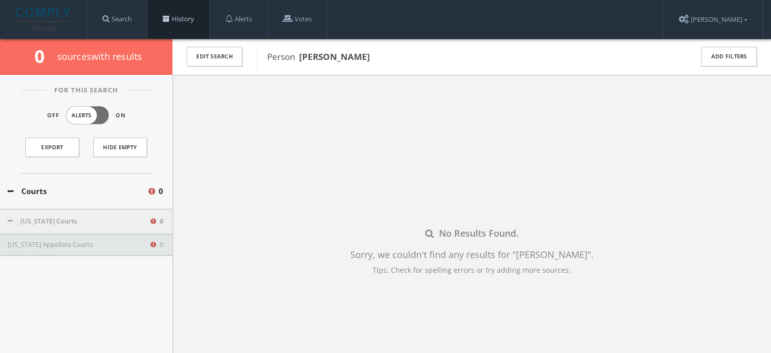
click at [189, 10] on link "History" at bounding box center [179, 19] width 62 height 39
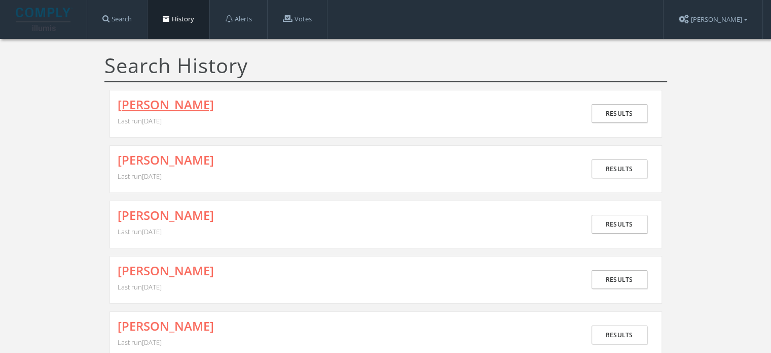
click at [208, 111] on link "[PERSON_NAME]" at bounding box center [166, 104] width 96 height 13
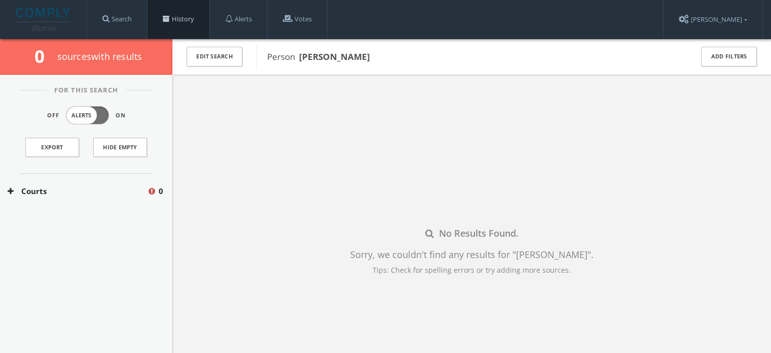
click at [191, 14] on link "History" at bounding box center [179, 19] width 62 height 39
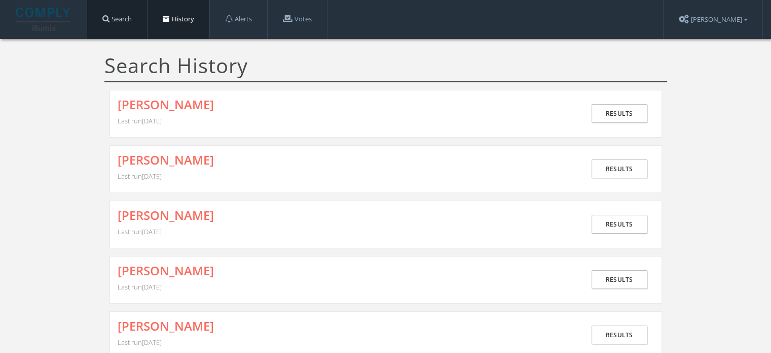
click at [111, 24] on link "Search" at bounding box center [117, 19] width 60 height 39
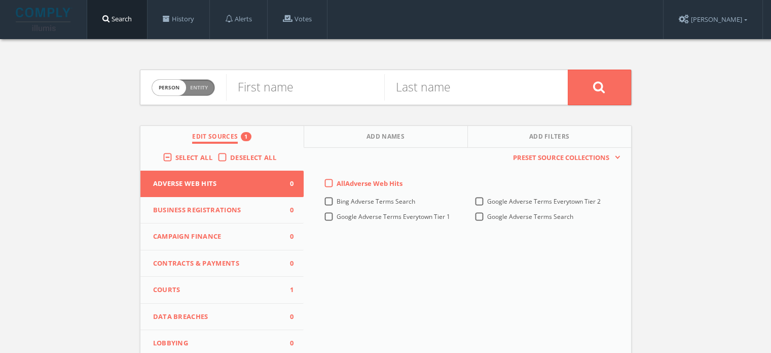
scroll to position [44, 0]
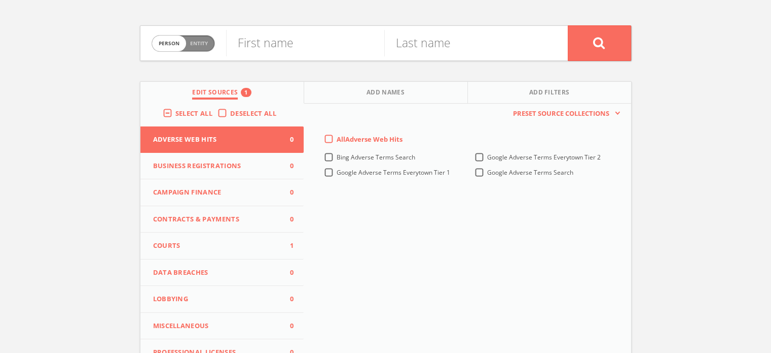
click at [225, 245] on span "Courts" at bounding box center [216, 245] width 126 height 10
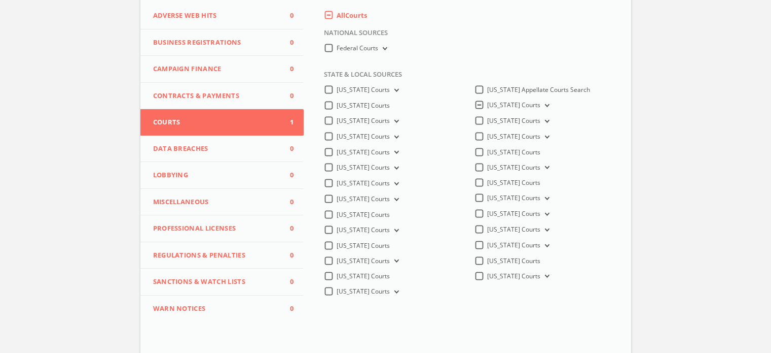
scroll to position [0, 0]
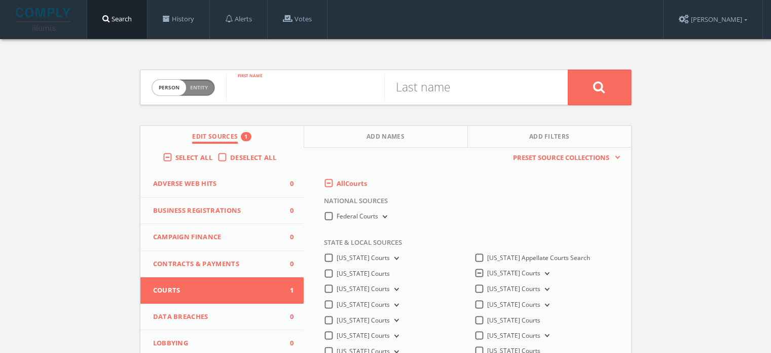
click at [266, 91] on input "text" at bounding box center [305, 87] width 158 height 26
type input "[PERSON_NAME]"
click at [476, 79] on input "T" at bounding box center [463, 87] width 158 height 26
type input "TEAL"
click at [568, 69] on button at bounding box center [599, 87] width 63 height 36
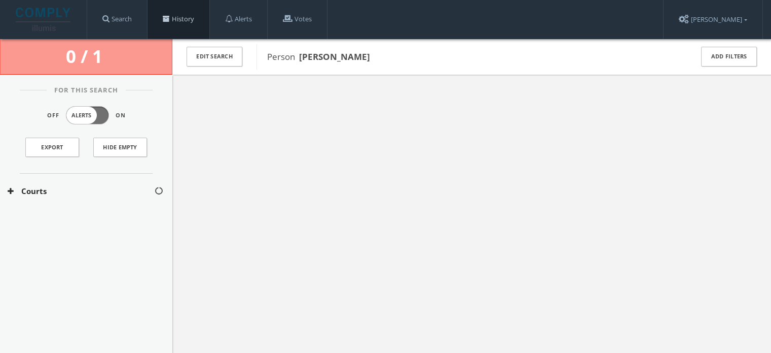
click at [178, 24] on link "History" at bounding box center [179, 19] width 62 height 39
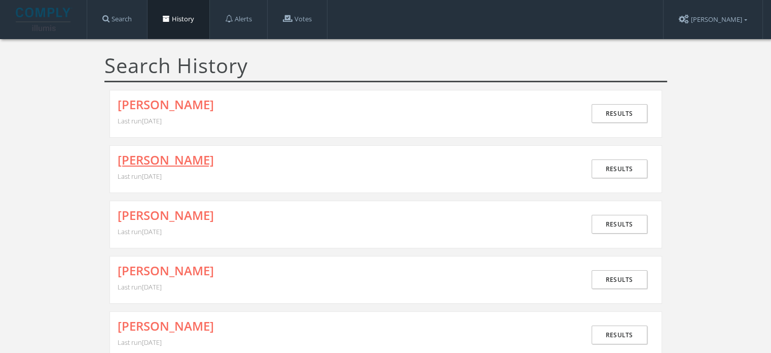
click at [174, 154] on link "[PERSON_NAME]" at bounding box center [166, 159] width 96 height 13
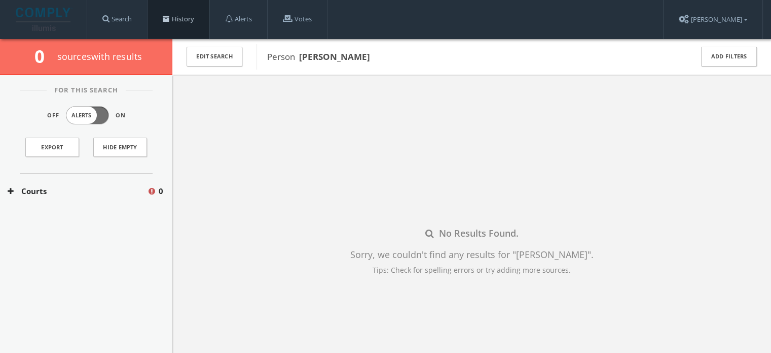
click at [177, 19] on link "History" at bounding box center [179, 19] width 62 height 39
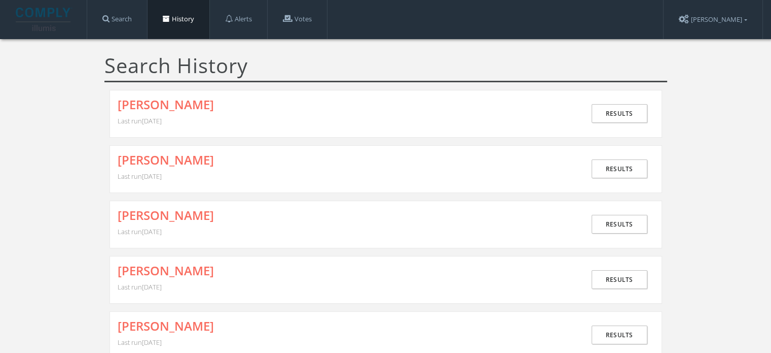
click at [150, 113] on div "[PERSON_NAME] Last run [DATE]" at bounding box center [352, 113] width 468 height 31
click at [152, 103] on link "[PERSON_NAME]" at bounding box center [166, 104] width 96 height 13
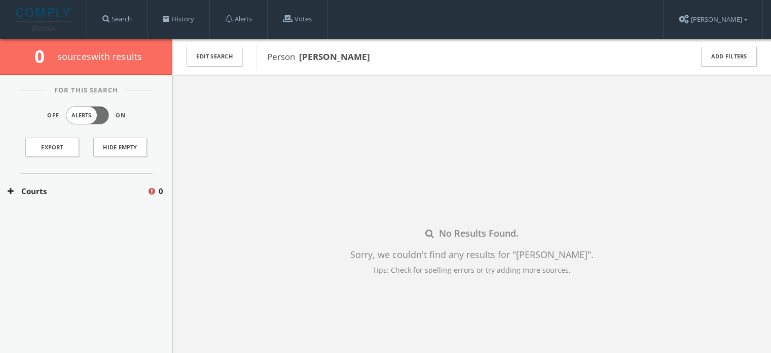
click at [111, 192] on button "Courts" at bounding box center [77, 191] width 139 height 12
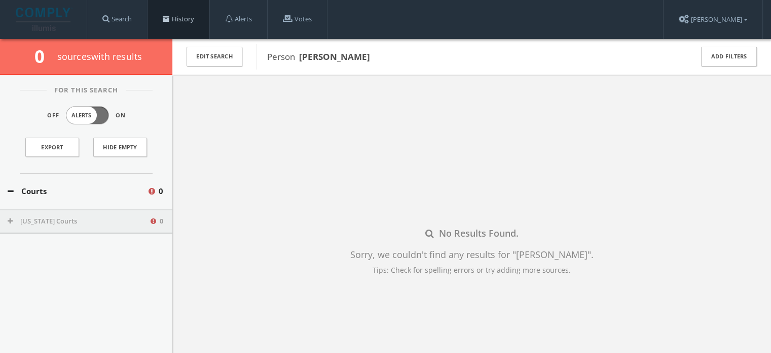
click at [181, 21] on link "History" at bounding box center [179, 19] width 62 height 39
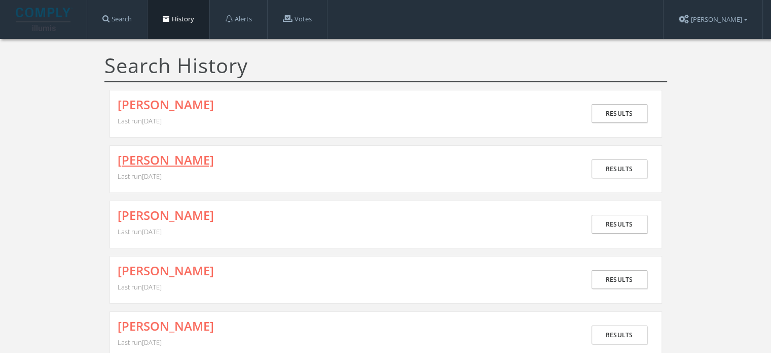
click at [172, 153] on link "[PERSON_NAME]" at bounding box center [166, 159] width 96 height 13
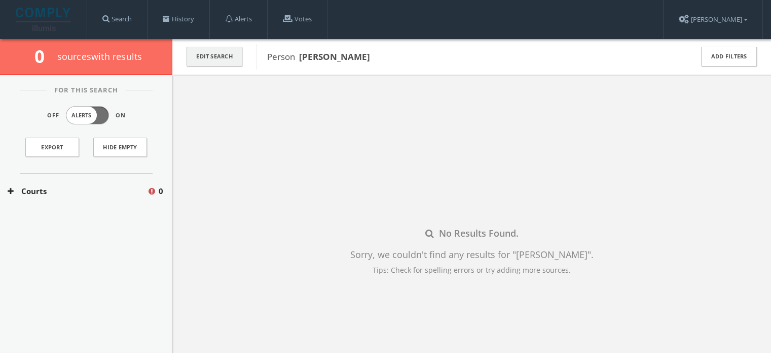
click at [212, 58] on button "Edit Search" at bounding box center [215, 57] width 56 height 20
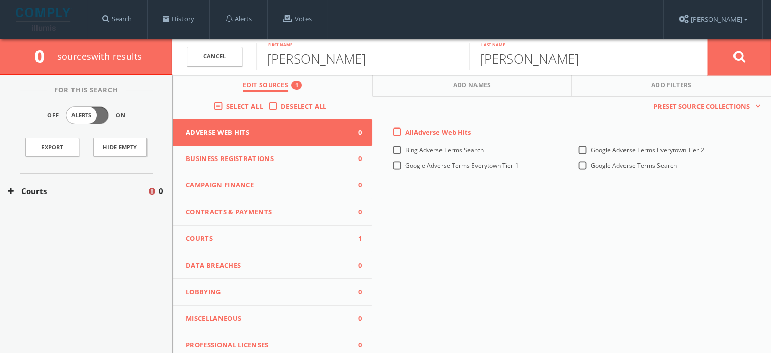
click at [738, 66] on button at bounding box center [739, 57] width 63 height 37
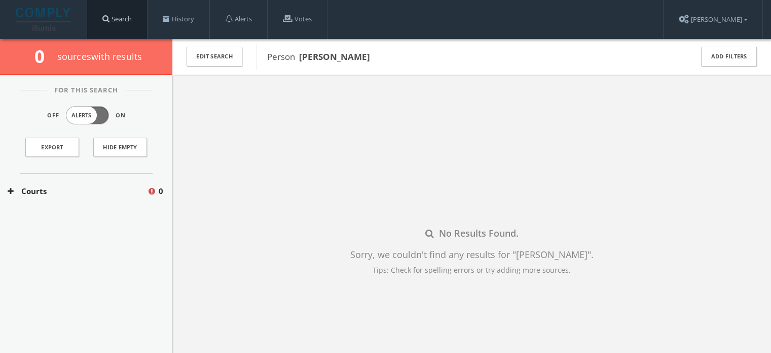
click at [124, 20] on link "Search" at bounding box center [117, 19] width 60 height 39
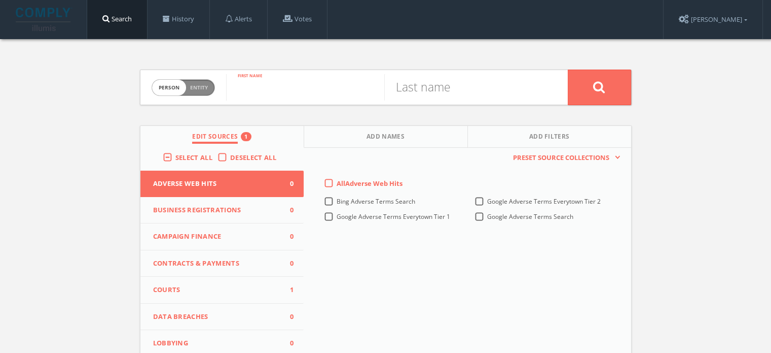
click at [258, 79] on input "text" at bounding box center [305, 87] width 158 height 26
type input "[PERSON_NAME]"
click at [418, 89] on input "text" at bounding box center [463, 87] width 158 height 26
type input "[PERSON_NAME]"
click at [568, 69] on button at bounding box center [599, 87] width 63 height 36
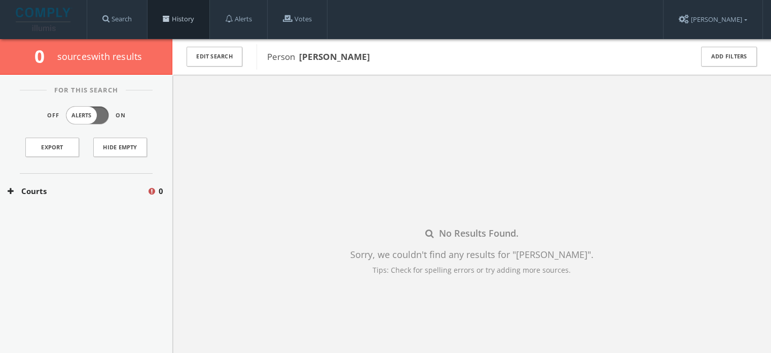
click at [174, 17] on link "History" at bounding box center [179, 19] width 62 height 39
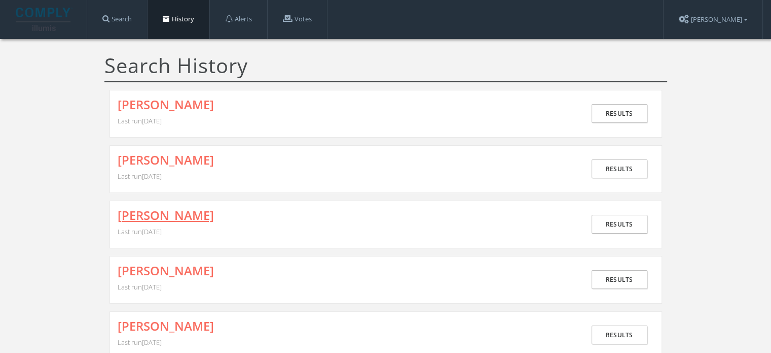
click at [173, 217] on link "[PERSON_NAME]" at bounding box center [166, 214] width 96 height 13
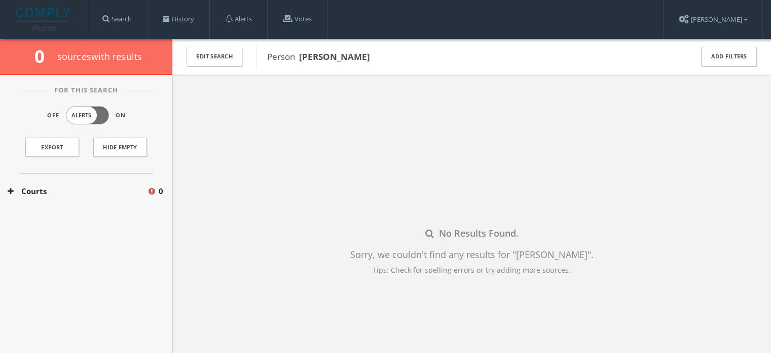
click at [74, 190] on button "Courts" at bounding box center [77, 191] width 139 height 12
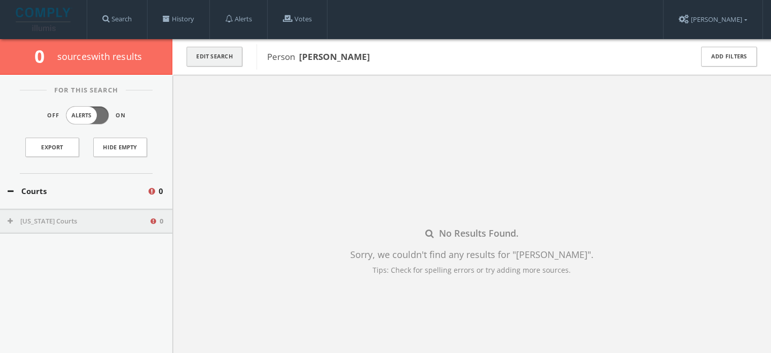
click at [213, 53] on button "Edit Search" at bounding box center [215, 57] width 56 height 20
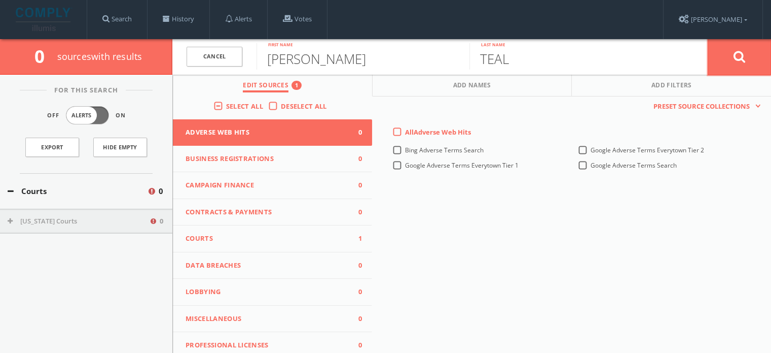
click at [723, 57] on button at bounding box center [739, 57] width 63 height 37
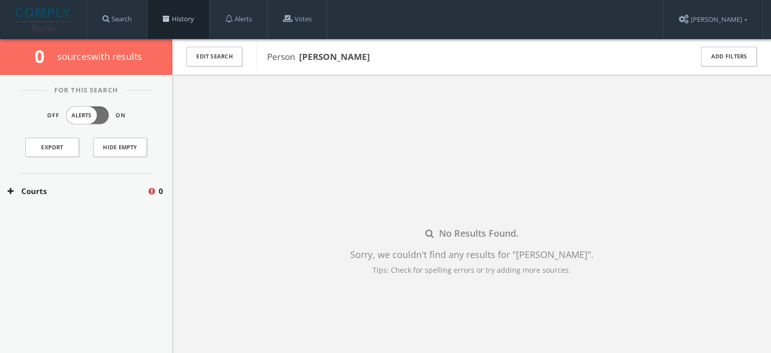
click at [181, 20] on link "History" at bounding box center [179, 19] width 62 height 39
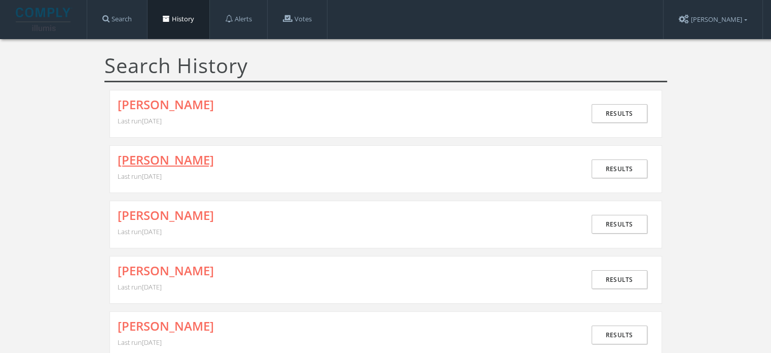
click at [193, 158] on link "[PERSON_NAME]" at bounding box center [166, 159] width 96 height 13
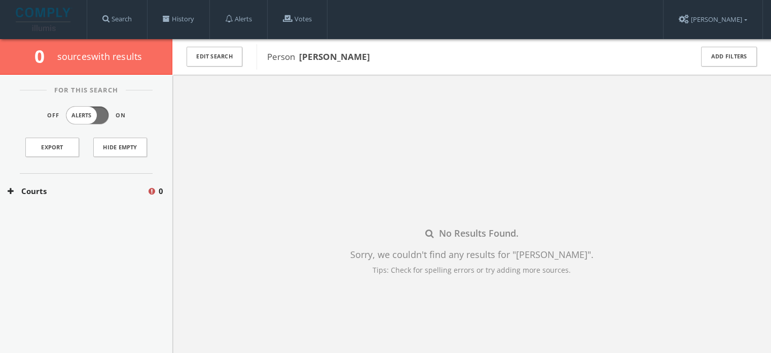
drag, startPoint x: 390, startPoint y: 55, endPoint x: 298, endPoint y: 49, distance: 91.5
click at [298, 49] on div "Person [PERSON_NAME]" at bounding box center [468, 56] width 423 height 25
copy span "[PERSON_NAME]"
click at [173, 25] on link "History" at bounding box center [179, 19] width 62 height 39
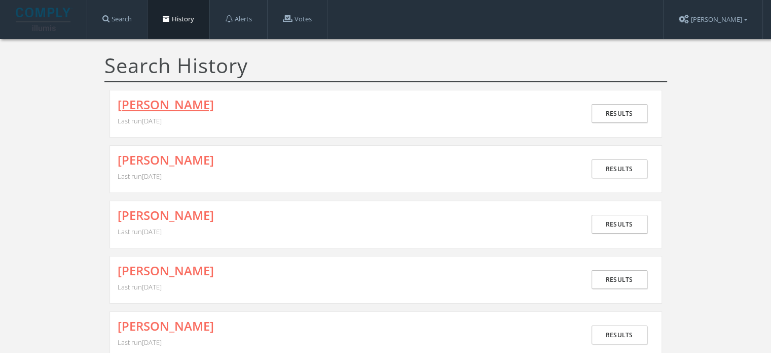
click at [156, 103] on link "[PERSON_NAME]" at bounding box center [166, 104] width 96 height 13
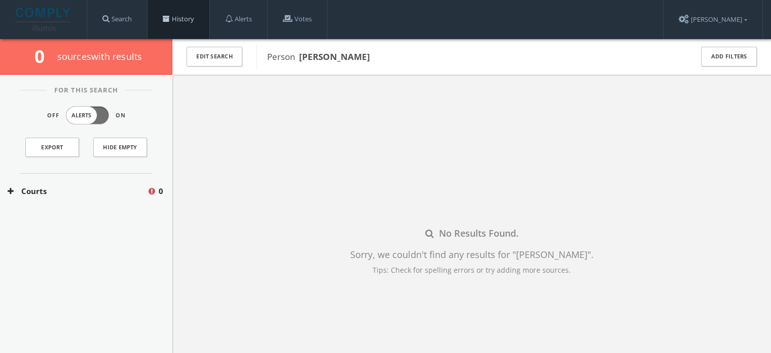
click at [177, 19] on link "History" at bounding box center [179, 19] width 62 height 39
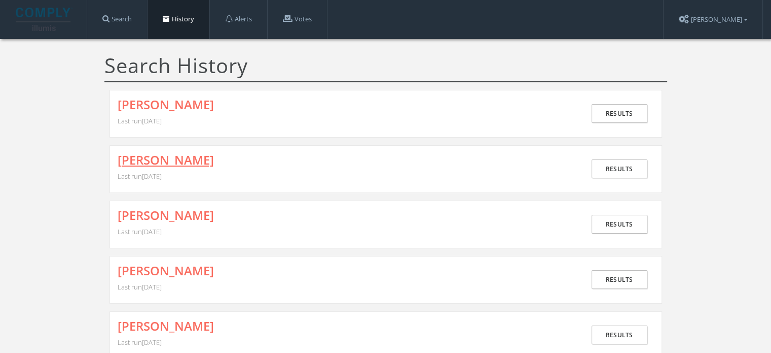
click at [200, 160] on link "[PERSON_NAME]" at bounding box center [166, 159] width 96 height 13
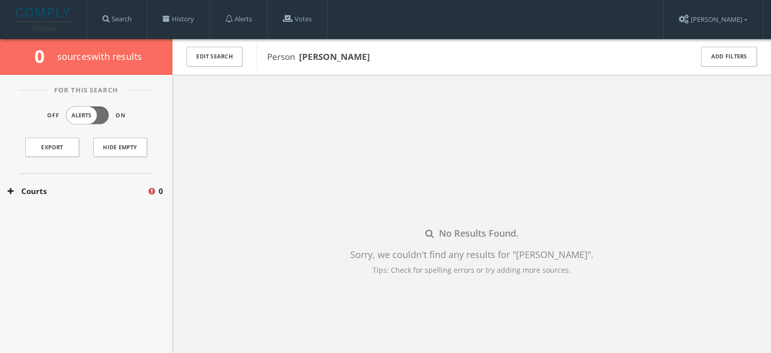
click at [85, 192] on button "Courts" at bounding box center [77, 191] width 139 height 12
click at [53, 226] on div "[US_STATE] Courts 0" at bounding box center [86, 220] width 172 height 25
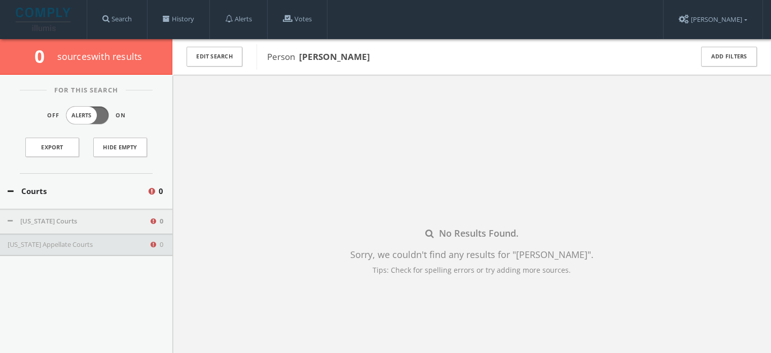
click at [126, 247] on button "[US_STATE] Appellate Courts" at bounding box center [79, 244] width 142 height 10
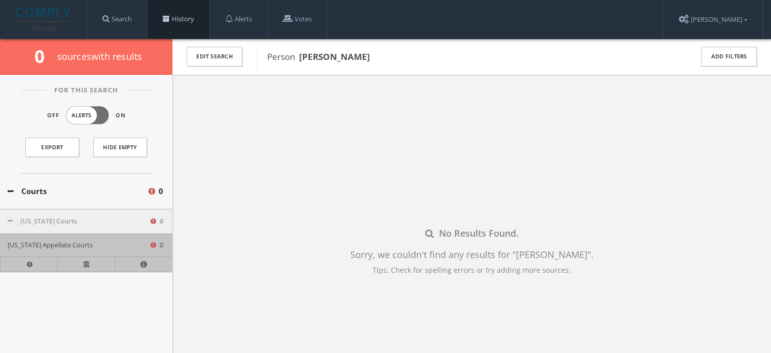
click at [173, 7] on link "History" at bounding box center [179, 19] width 62 height 39
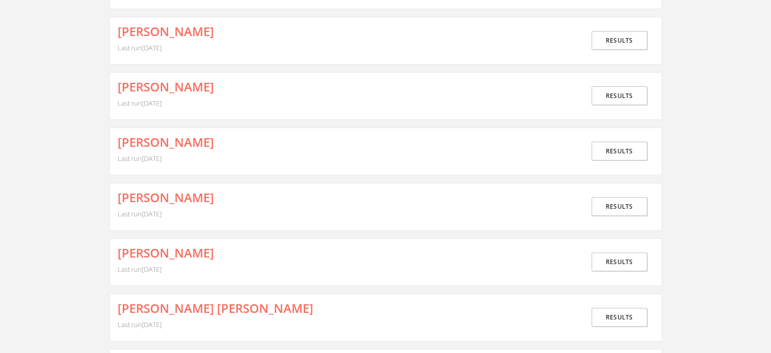
scroll to position [355, 0]
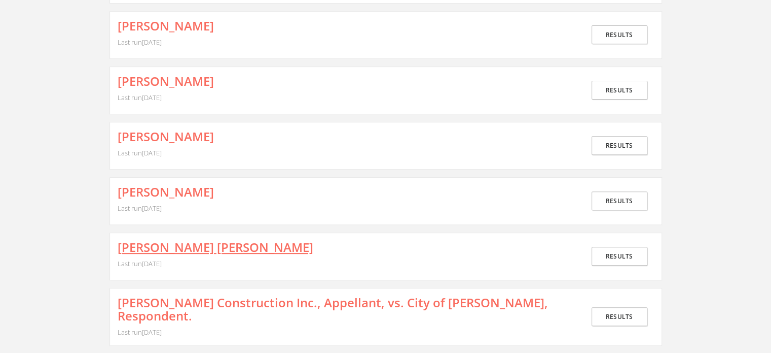
click at [218, 240] on link "[PERSON_NAME] [PERSON_NAME]" at bounding box center [216, 246] width 196 height 13
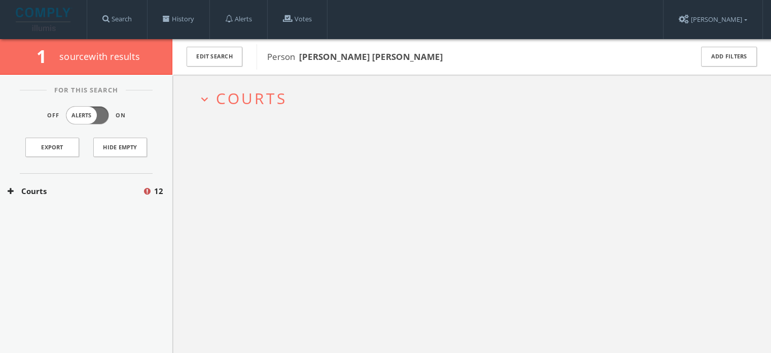
click at [258, 100] on span "Courts" at bounding box center [251, 98] width 71 height 21
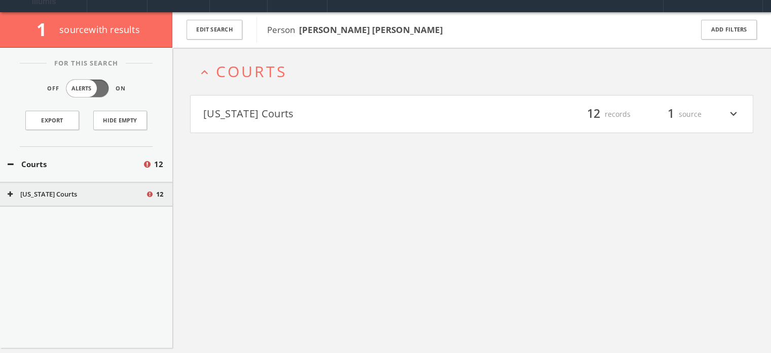
click at [272, 125] on h4 "[US_STATE] Courts filter_list 12 records 1 source expand_more" at bounding box center [472, 114] width 563 height 38
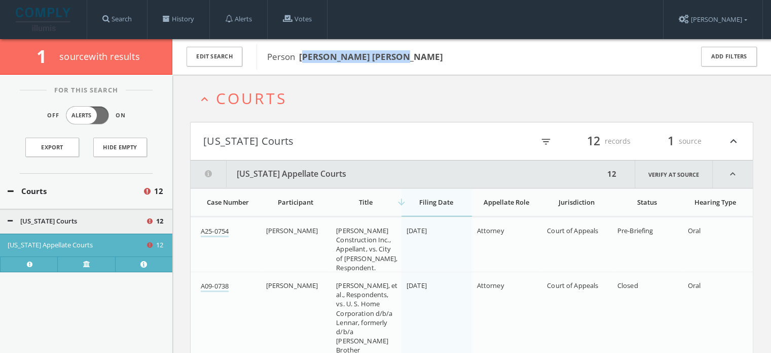
drag, startPoint x: 303, startPoint y: 56, endPoint x: 417, endPoint y: 54, distance: 114.7
click at [416, 54] on span "Person [PERSON_NAME] [PERSON_NAME]" at bounding box center [473, 56] width 412 height 13
click at [429, 58] on span "Person [PERSON_NAME] [PERSON_NAME]" at bounding box center [473, 56] width 412 height 13
drag, startPoint x: 426, startPoint y: 56, endPoint x: 301, endPoint y: 50, distance: 124.4
click at [301, 50] on span "Person [PERSON_NAME] [PERSON_NAME]" at bounding box center [473, 56] width 412 height 13
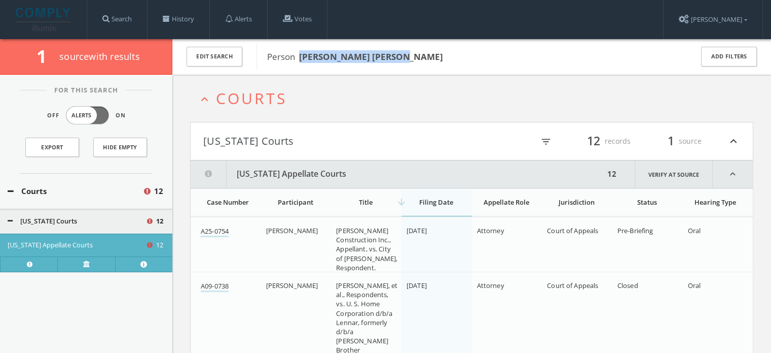
copy b "[PERSON_NAME] [PERSON_NAME]"
click at [166, 22] on span at bounding box center [166, 18] width 7 height 7
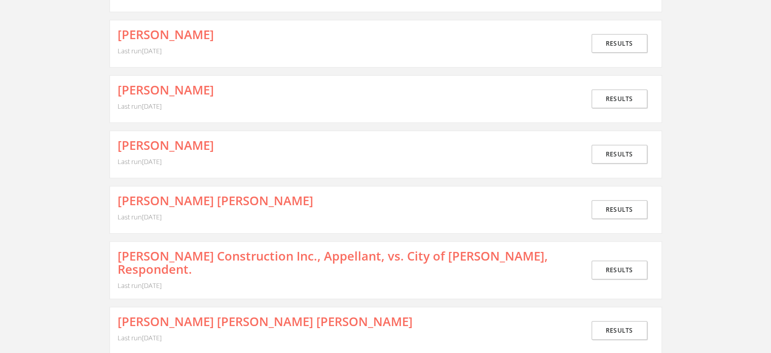
scroll to position [406, 0]
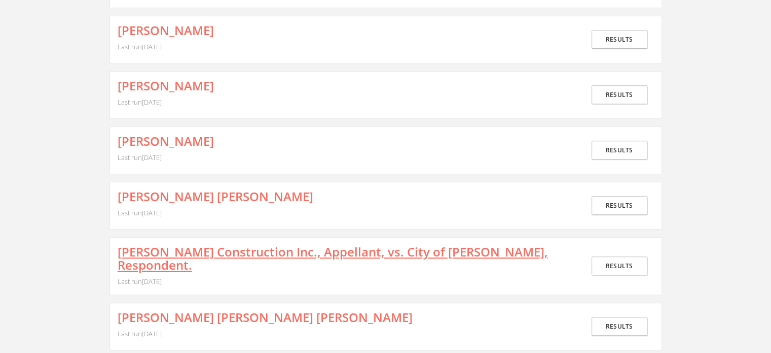
click at [227, 247] on link "[PERSON_NAME] Construction Inc., Appellant, vs. City of [PERSON_NAME], Responde…" at bounding box center [344, 258] width 453 height 27
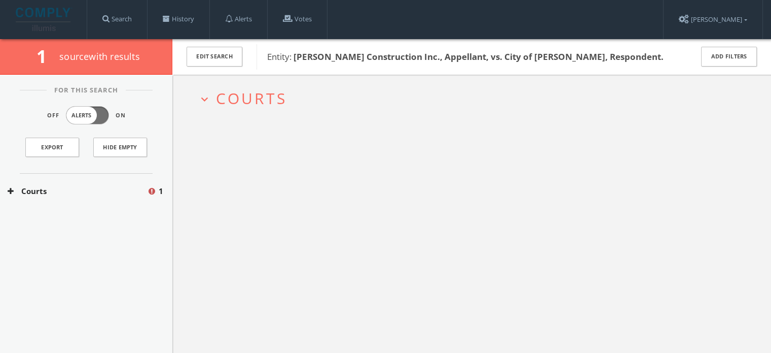
click at [66, 189] on button "Courts" at bounding box center [77, 191] width 139 height 12
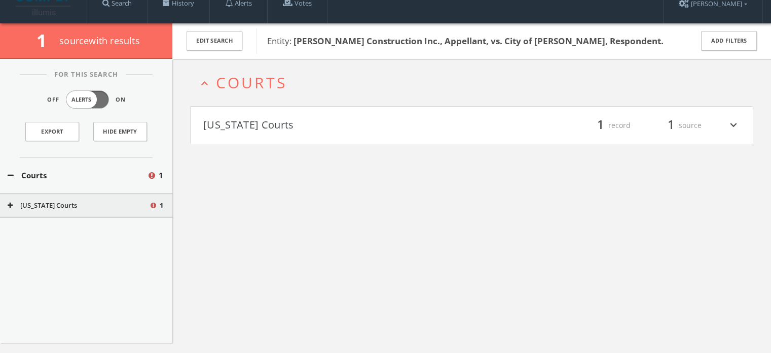
click at [54, 213] on div "[US_STATE] Courts 1" at bounding box center [86, 205] width 172 height 25
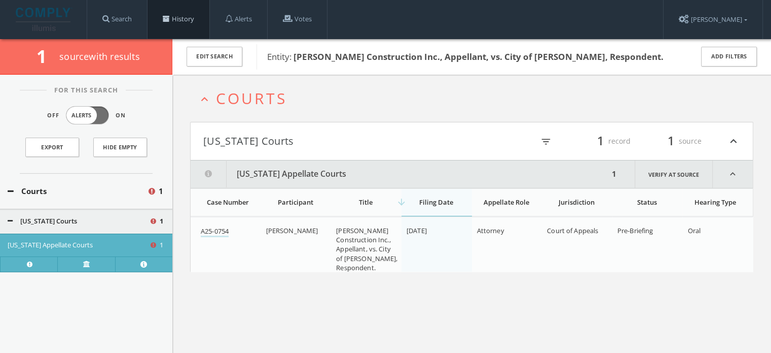
click at [179, 29] on link "History" at bounding box center [179, 19] width 62 height 39
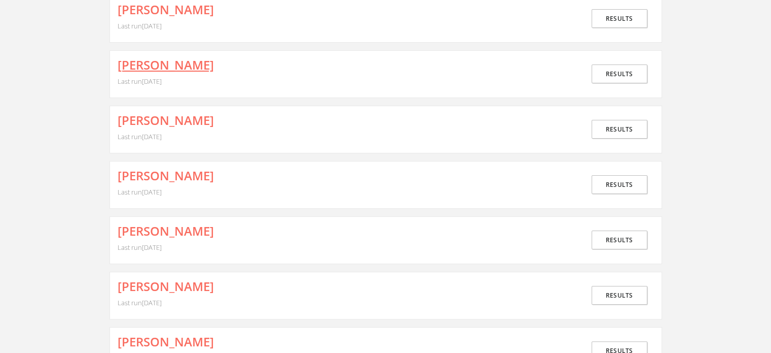
scroll to position [101, 0]
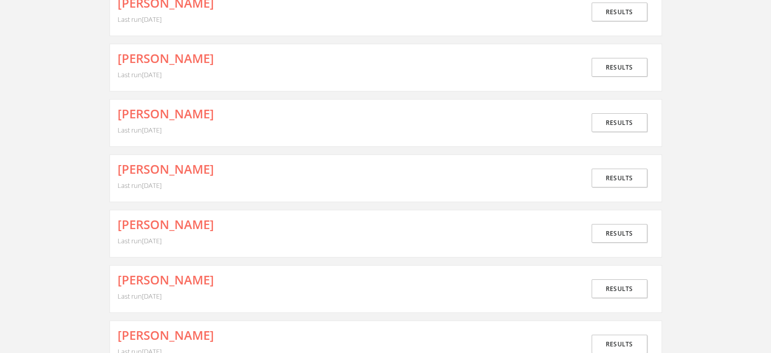
click at [165, 160] on div "[PERSON_NAME] Last run [DATE] Results" at bounding box center [386, 178] width 553 height 48
click at [166, 164] on link "[PERSON_NAME]" at bounding box center [166, 168] width 96 height 13
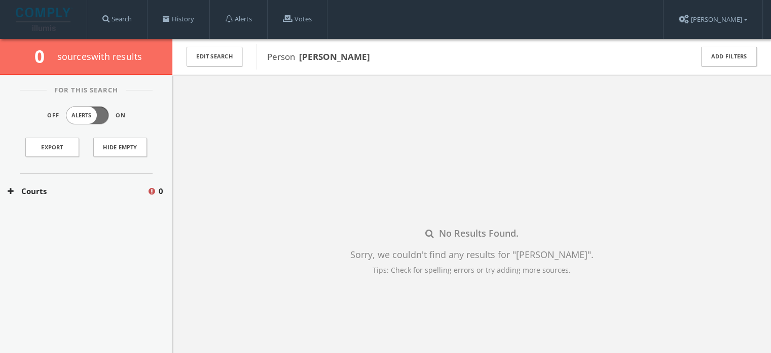
click at [73, 198] on div "Courts 0" at bounding box center [86, 190] width 172 height 35
click at [63, 215] on div "[US_STATE] Courts 0" at bounding box center [86, 220] width 172 height 25
